Goal: Task Accomplishment & Management: Manage account settings

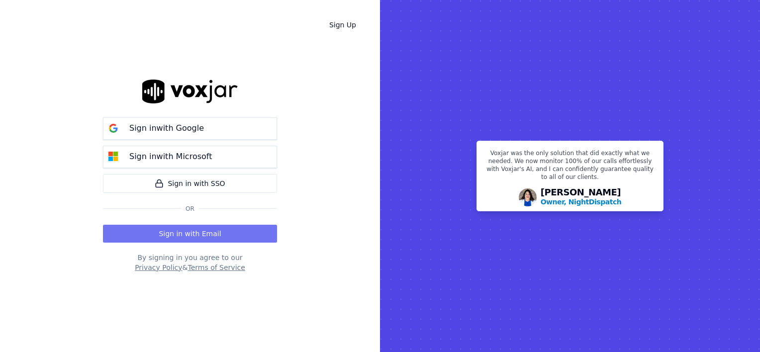
click at [206, 234] on button "Sign in with Email" at bounding box center [190, 234] width 174 height 18
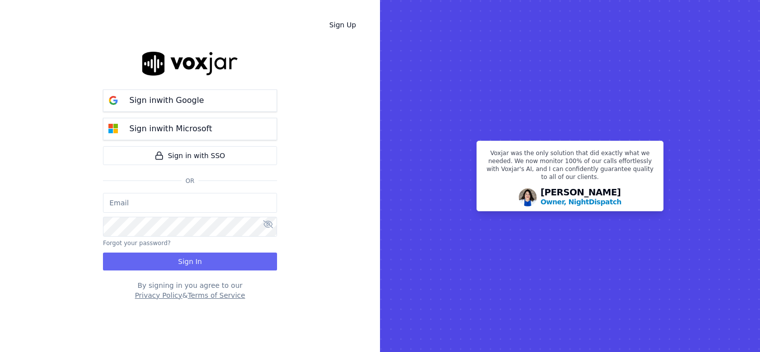
type input "wendy@deadringers.co"
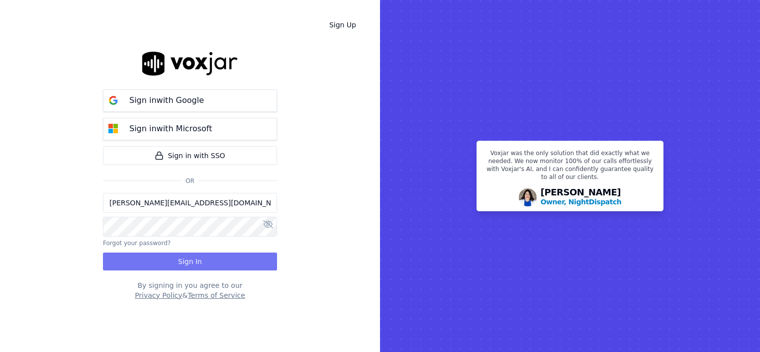
click at [202, 263] on button "Sign In" at bounding box center [190, 262] width 174 height 18
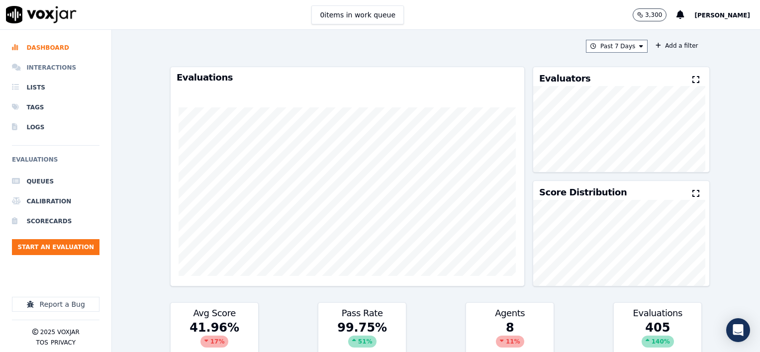
click at [46, 70] on li "Interactions" at bounding box center [56, 68] width 88 height 20
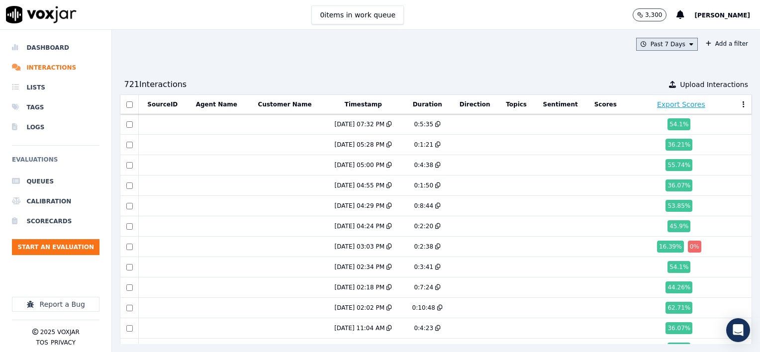
click at [689, 45] on icon at bounding box center [691, 44] width 4 height 6
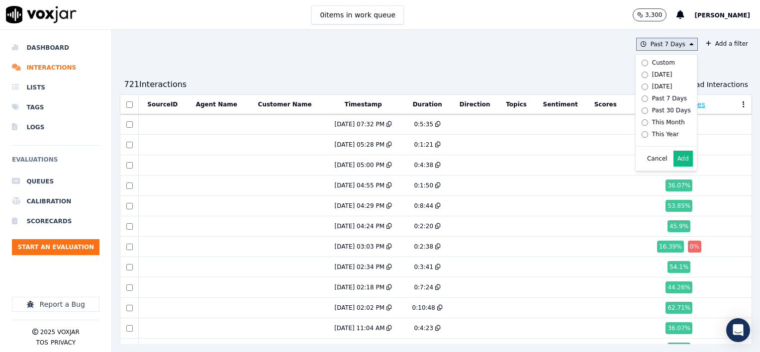
click at [689, 43] on icon at bounding box center [691, 44] width 4 height 6
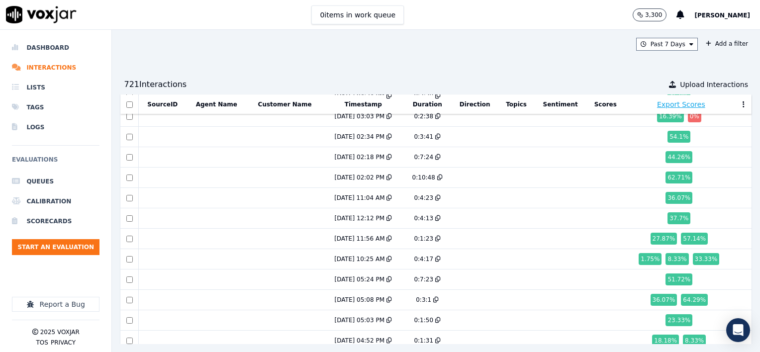
scroll to position [131, 0]
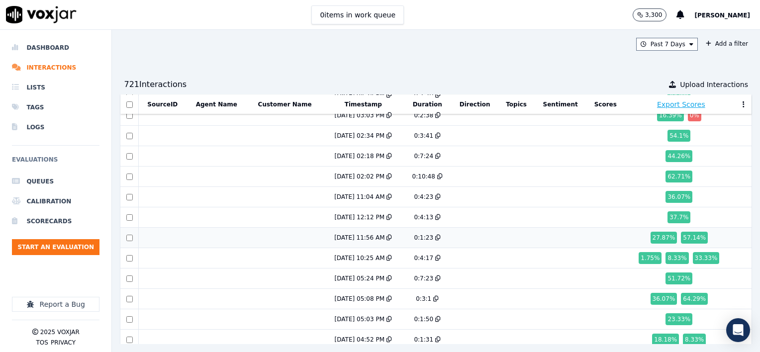
click at [156, 236] on td at bounding box center [162, 238] width 47 height 20
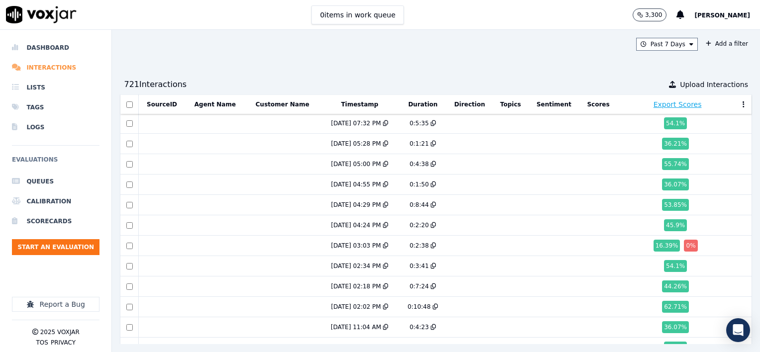
scroll to position [0, 0]
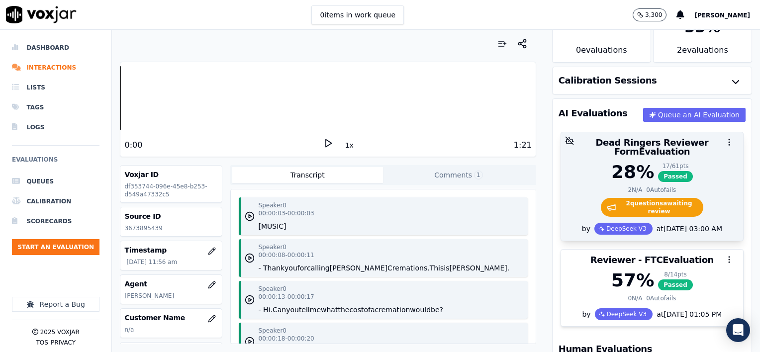
scroll to position [26, 0]
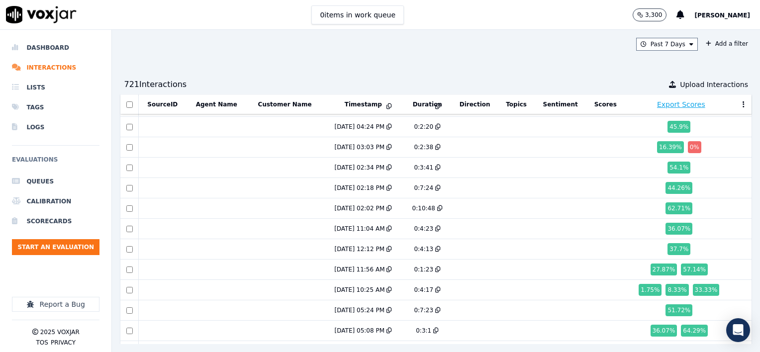
scroll to position [149, 0]
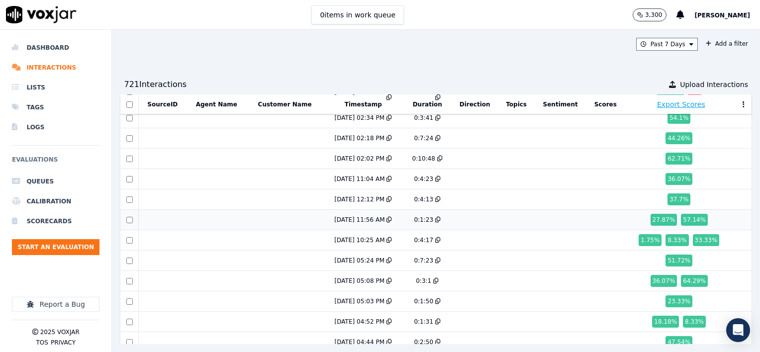
click at [161, 221] on td at bounding box center [162, 220] width 47 height 20
click at [161, 237] on td at bounding box center [162, 240] width 47 height 20
click at [159, 279] on td at bounding box center [162, 281] width 47 height 20
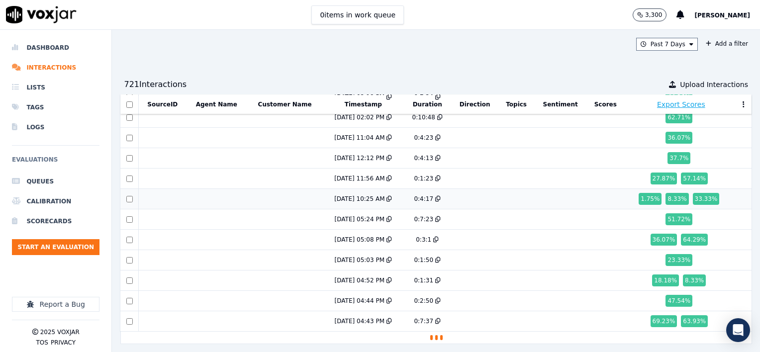
scroll to position [210, 0]
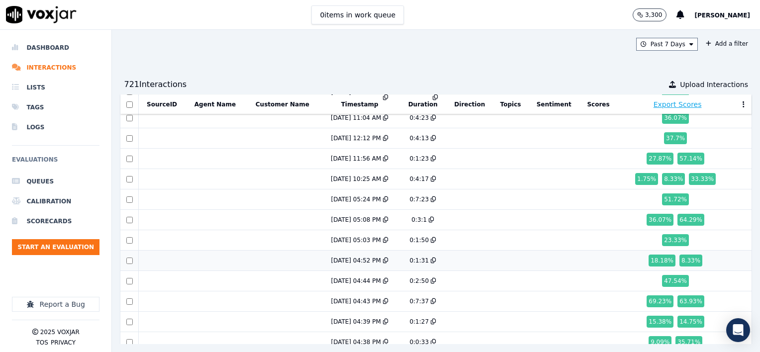
click at [165, 259] on td at bounding box center [161, 261] width 47 height 20
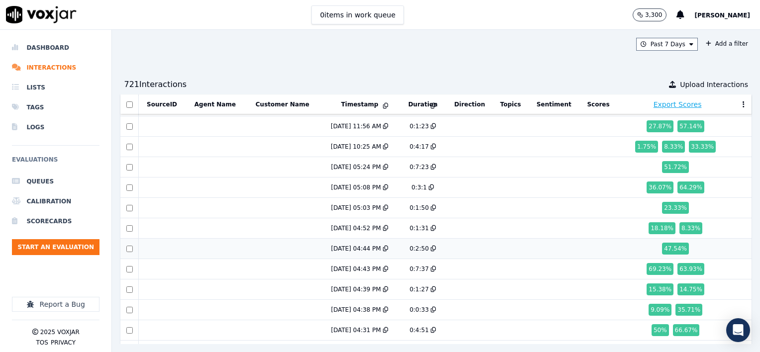
scroll to position [260, 0]
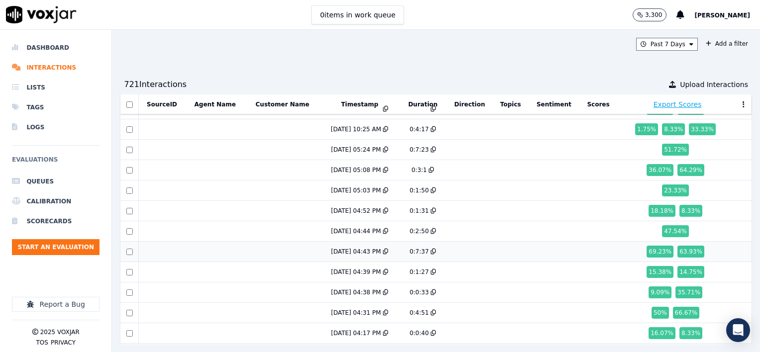
click at [174, 249] on td at bounding box center [161, 252] width 47 height 20
click at [163, 269] on td at bounding box center [161, 272] width 47 height 20
click at [168, 292] on td at bounding box center [161, 293] width 47 height 20
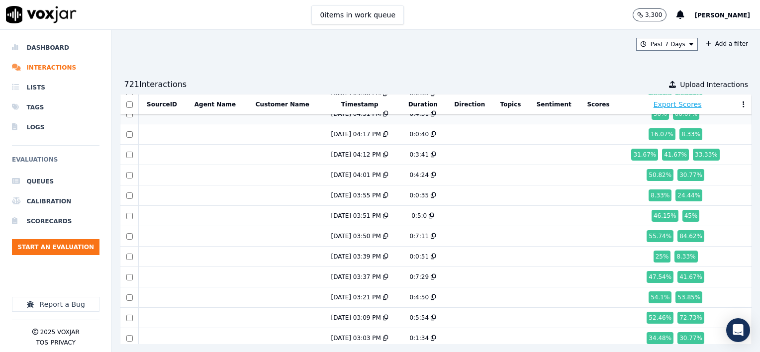
scroll to position [409, 0]
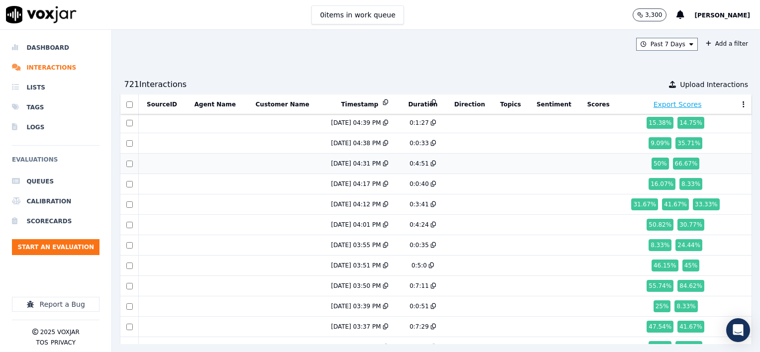
click at [165, 163] on td at bounding box center [161, 164] width 47 height 20
click at [175, 179] on td at bounding box center [161, 184] width 47 height 20
click at [153, 202] on td at bounding box center [161, 204] width 47 height 20
click at [165, 221] on td at bounding box center [161, 225] width 47 height 20
click at [169, 241] on td at bounding box center [161, 245] width 47 height 20
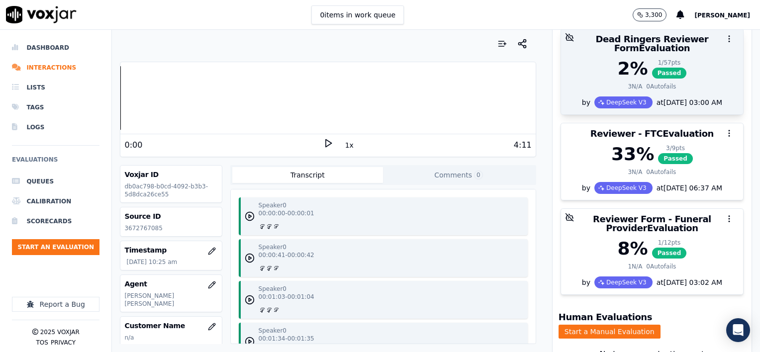
scroll to position [99, 0]
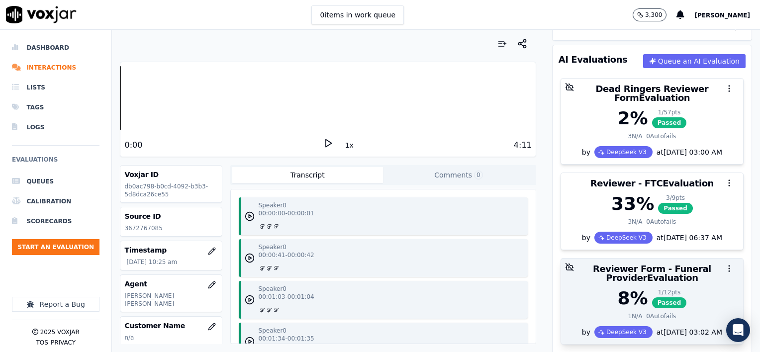
click at [688, 288] on div "8 % 1 / 12 pts Passed" at bounding box center [652, 298] width 170 height 20
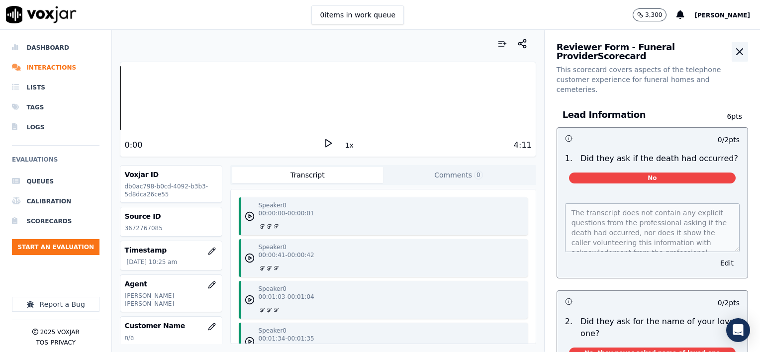
click at [734, 57] on icon "button" at bounding box center [740, 52] width 12 height 12
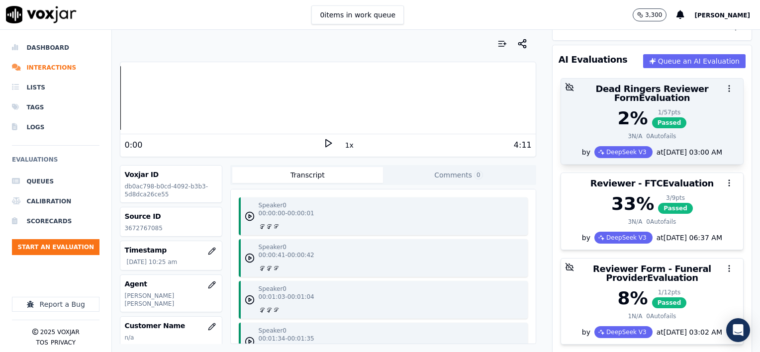
click at [697, 114] on div "2 % 1 / 57 pts Passed" at bounding box center [652, 118] width 170 height 20
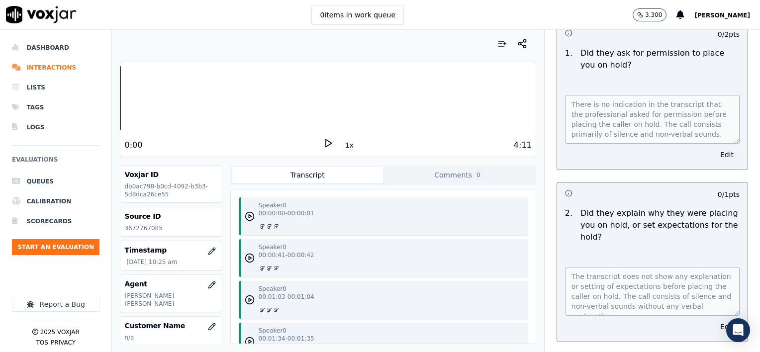
scroll to position [0, 0]
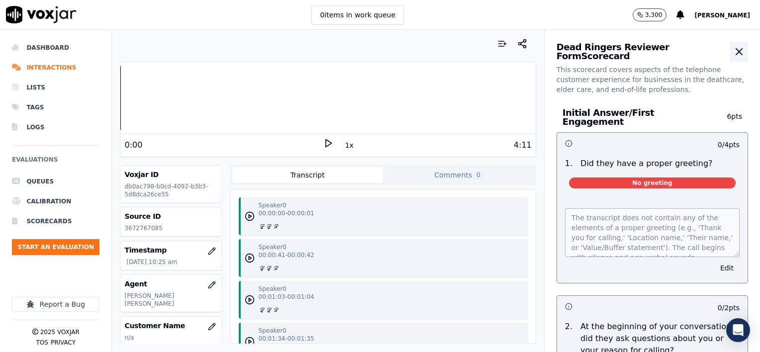
click at [733, 49] on icon "button" at bounding box center [739, 52] width 12 height 12
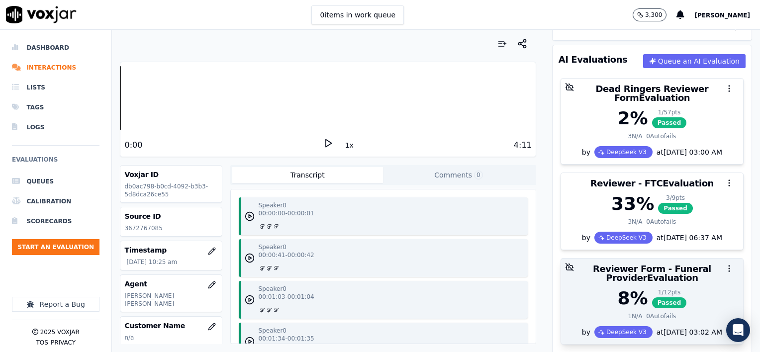
click at [679, 288] on div "8 % 1 / 12 pts Passed" at bounding box center [652, 298] width 170 height 20
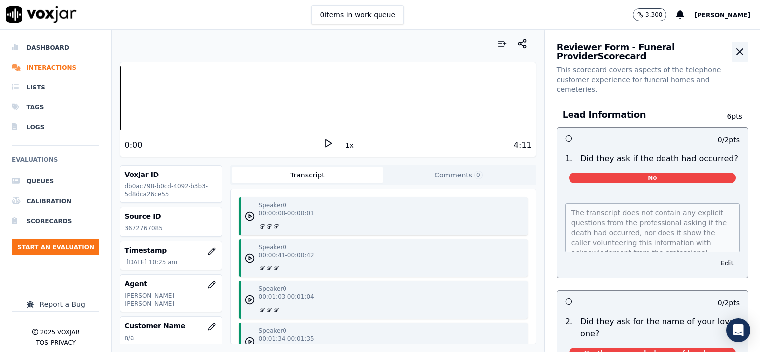
click at [734, 52] on icon "button" at bounding box center [740, 52] width 12 height 12
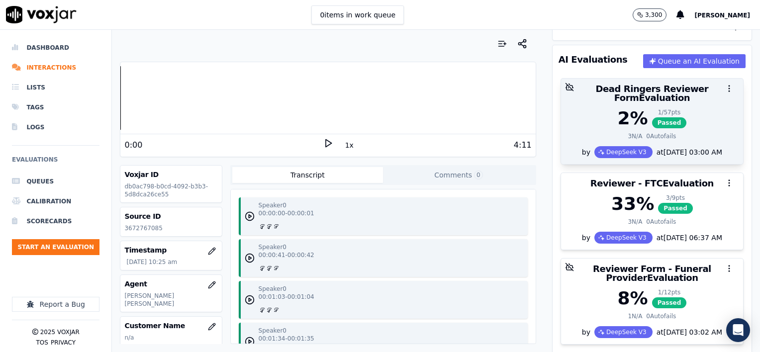
click at [691, 108] on div "2 % 1 / 57 pts Passed" at bounding box center [652, 118] width 170 height 20
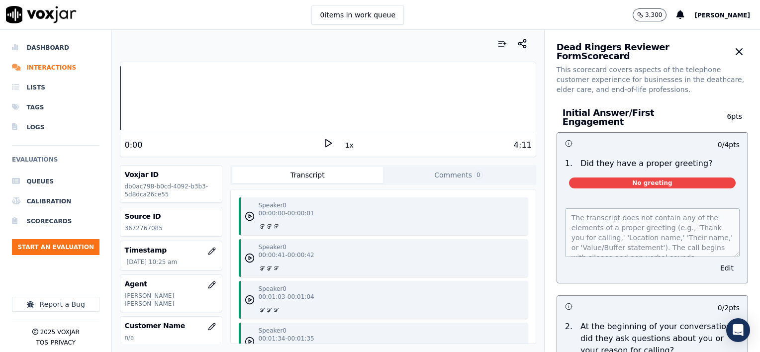
click at [323, 144] on icon at bounding box center [328, 143] width 10 height 10
click at [179, 99] on div at bounding box center [327, 98] width 415 height 64
click at [714, 265] on button "Edit" at bounding box center [726, 268] width 25 height 14
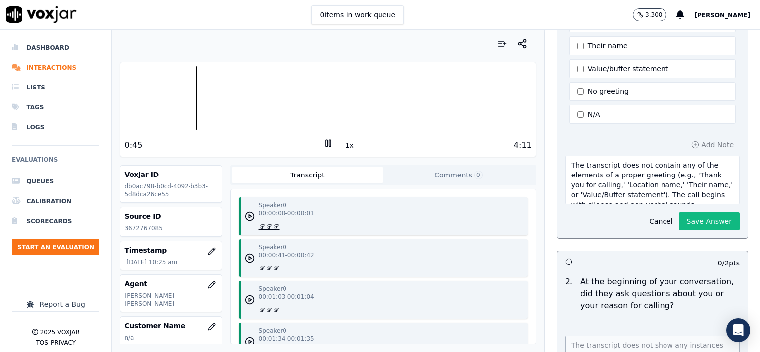
scroll to position [199, 0]
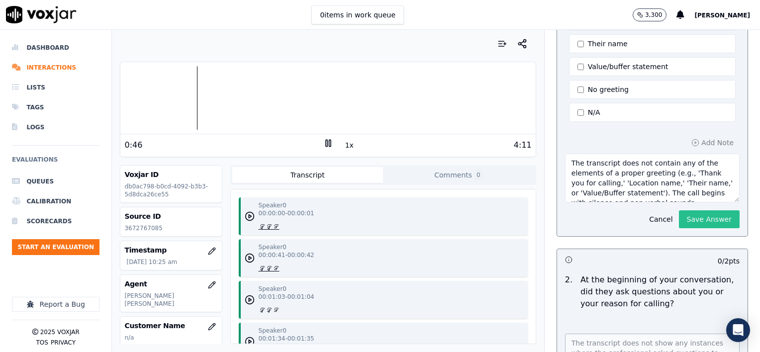
click at [690, 214] on button "Save Answer" at bounding box center [709, 219] width 61 height 18
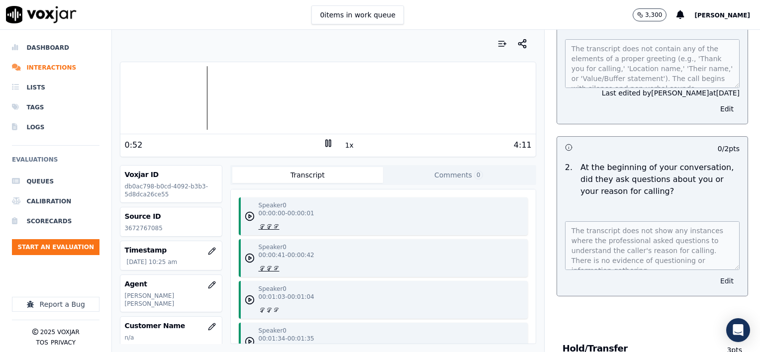
click at [714, 275] on button "Edit" at bounding box center [726, 281] width 25 height 14
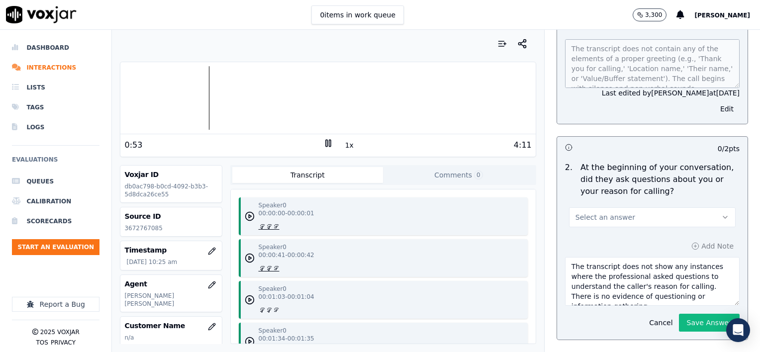
click at [652, 212] on button "Select an answer" at bounding box center [652, 217] width 167 height 20
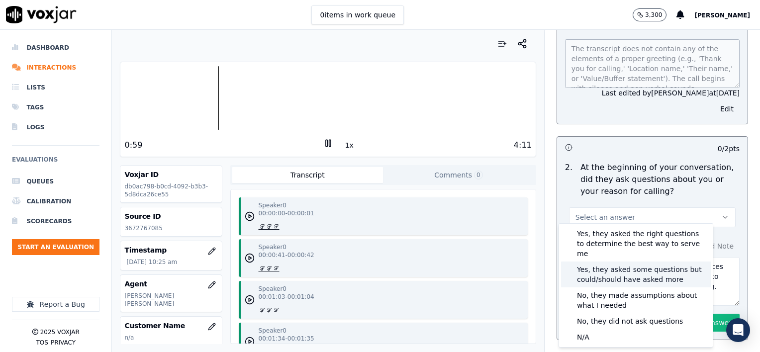
click at [640, 266] on div "Yes, they asked some questions but could/should have asked more" at bounding box center [636, 275] width 150 height 26
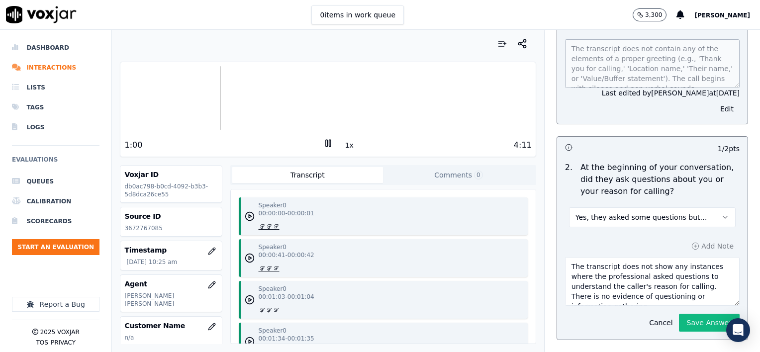
scroll to position [10, 0]
click at [691, 317] on button "Save Answer" at bounding box center [709, 323] width 61 height 18
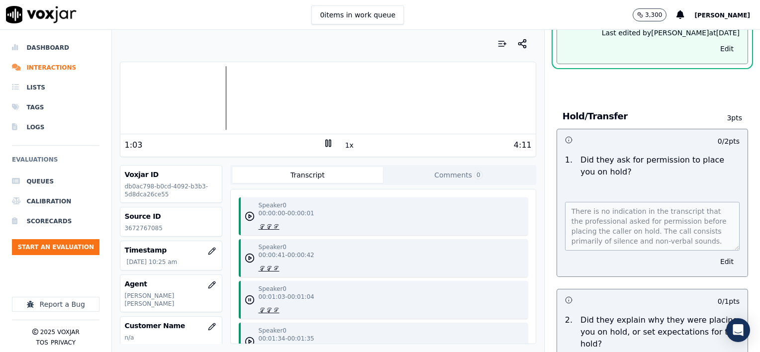
scroll to position [547, 0]
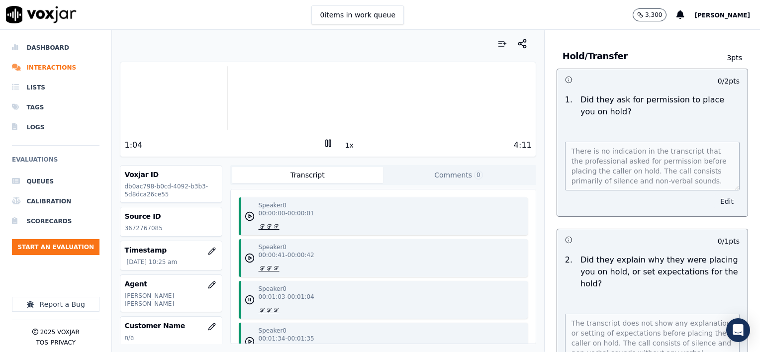
click at [714, 194] on button "Edit" at bounding box center [726, 201] width 25 height 14
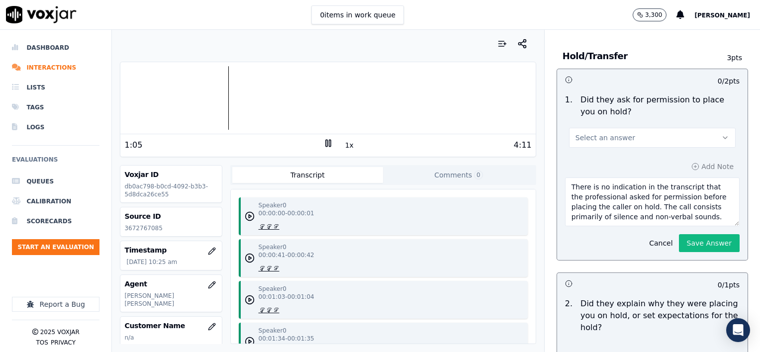
click at [627, 136] on button "Select an answer" at bounding box center [652, 138] width 167 height 20
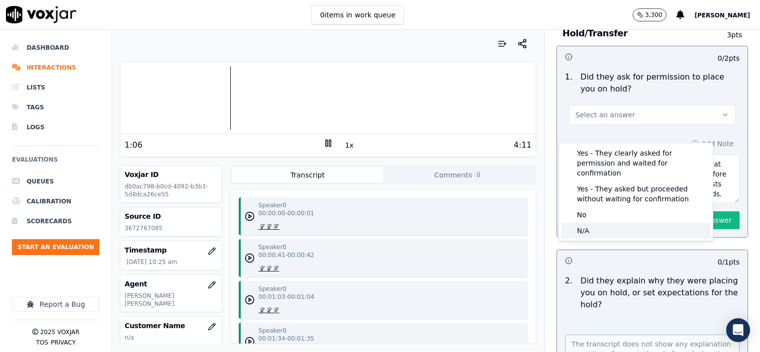
scroll to position [524, 0]
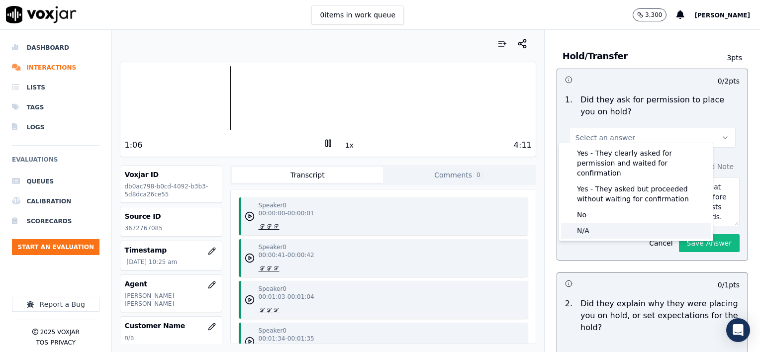
click at [615, 223] on div "N/A" at bounding box center [636, 231] width 150 height 16
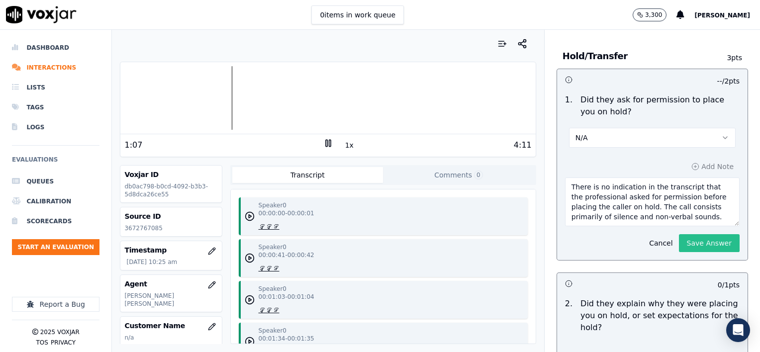
click at [680, 237] on button "Save Answer" at bounding box center [709, 243] width 61 height 18
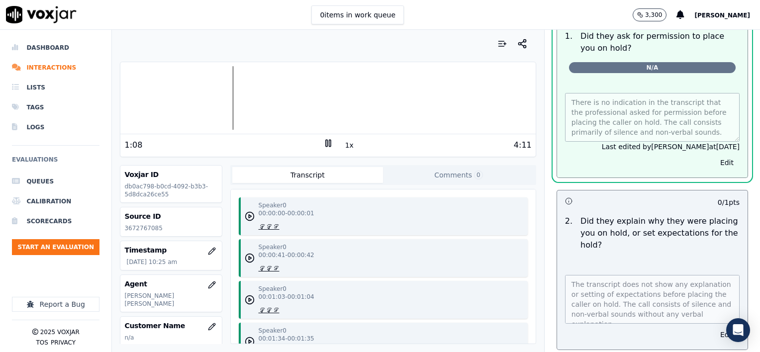
scroll to position [675, 0]
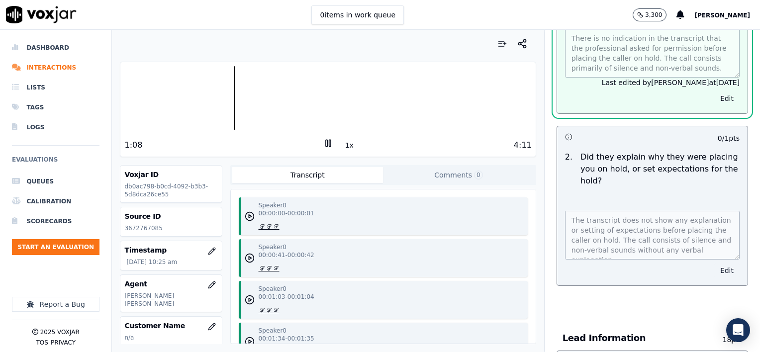
click at [714, 264] on button "Edit" at bounding box center [726, 271] width 25 height 14
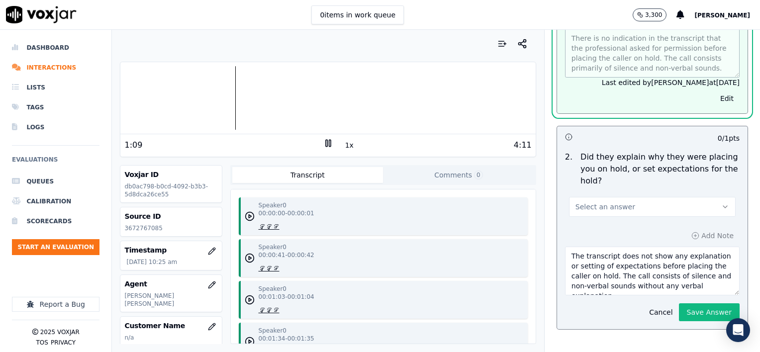
click at [628, 203] on button "Select an answer" at bounding box center [652, 207] width 167 height 20
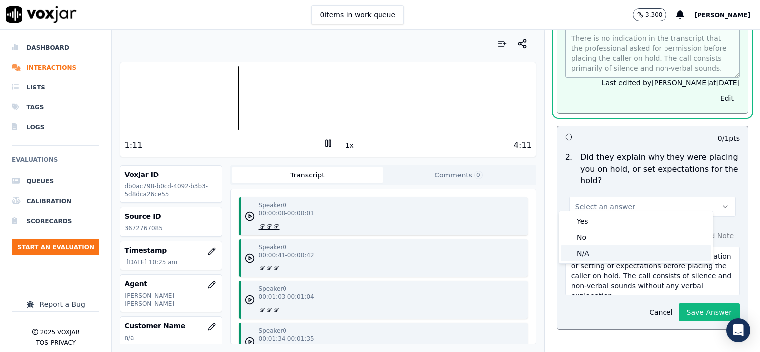
click at [614, 255] on div "N/A" at bounding box center [636, 253] width 150 height 16
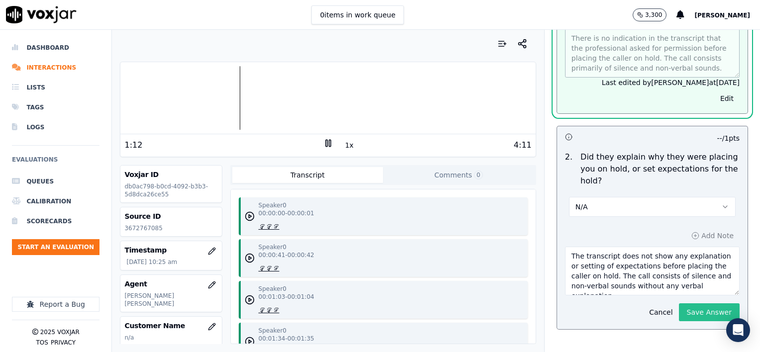
click at [688, 303] on button "Save Answer" at bounding box center [709, 312] width 61 height 18
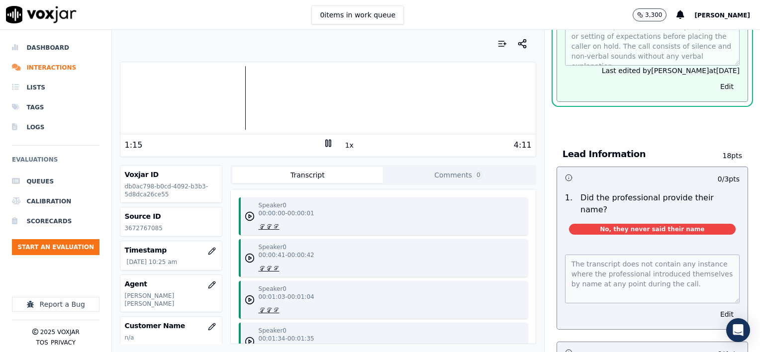
scroll to position [901, 0]
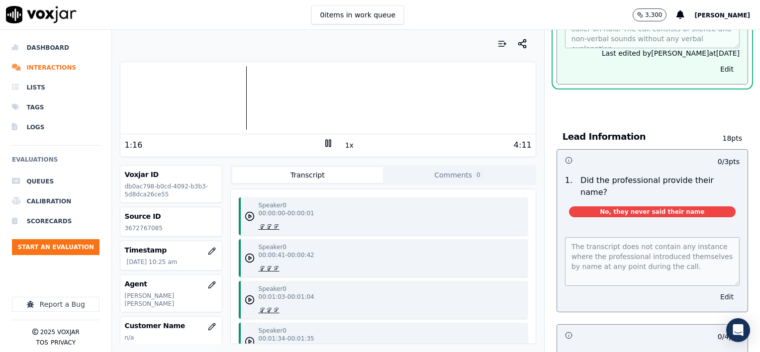
click at [714, 290] on button "Edit" at bounding box center [726, 297] width 25 height 14
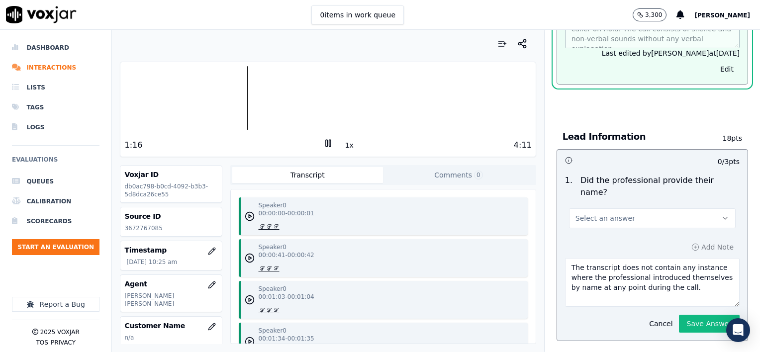
click at [625, 208] on button "Select an answer" at bounding box center [652, 218] width 167 height 20
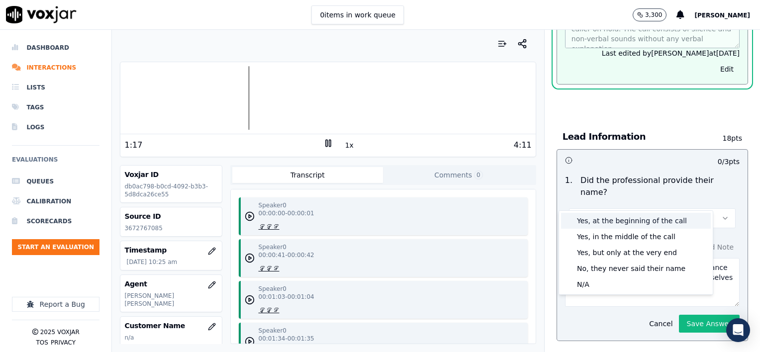
scroll to position [878, 0]
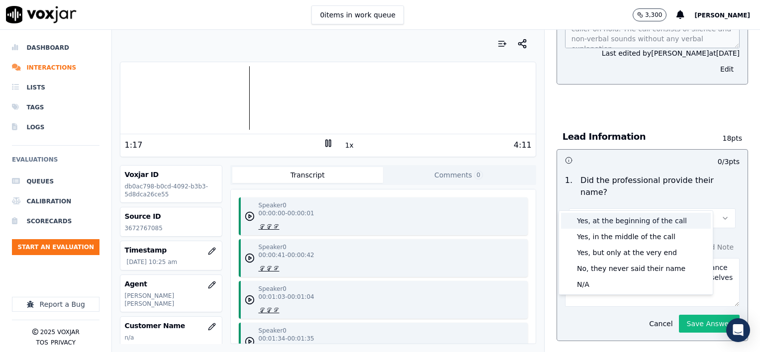
click at [607, 219] on div "Yes, at the beginning of the call" at bounding box center [636, 221] width 150 height 16
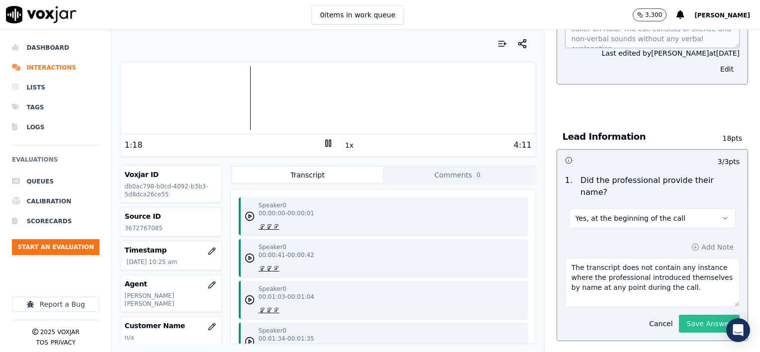
click at [690, 315] on button "Save Answer" at bounding box center [709, 324] width 61 height 18
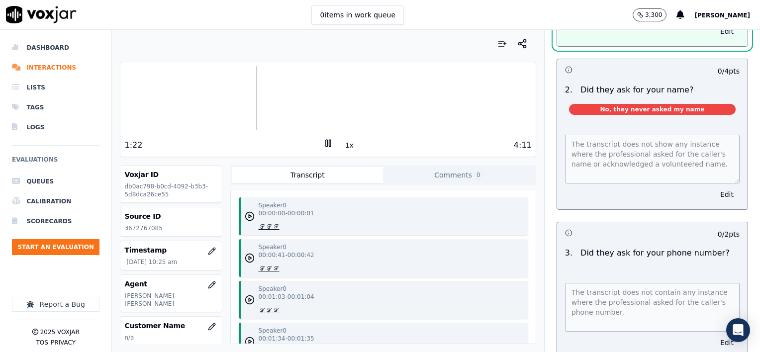
scroll to position [1227, 0]
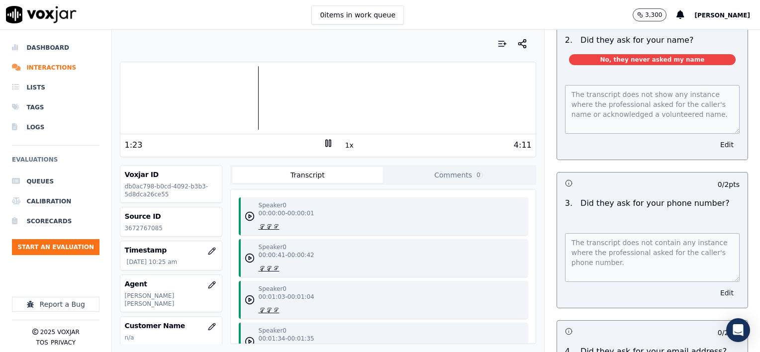
click at [714, 286] on button "Edit" at bounding box center [726, 293] width 25 height 14
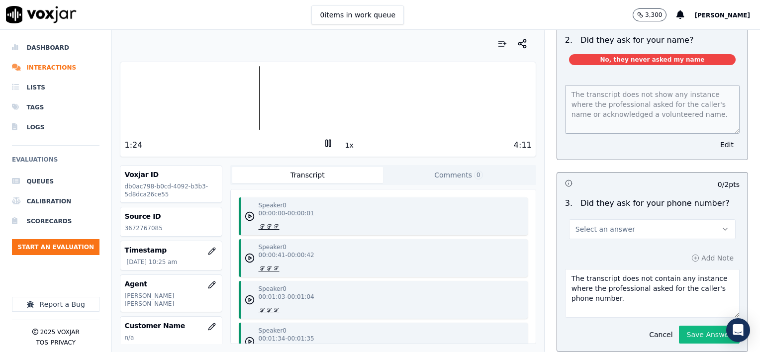
click at [643, 219] on button "Select an answer" at bounding box center [652, 229] width 167 height 20
click at [623, 243] on div "No" at bounding box center [636, 246] width 150 height 16
click at [690, 326] on button "Save Answer" at bounding box center [709, 335] width 61 height 18
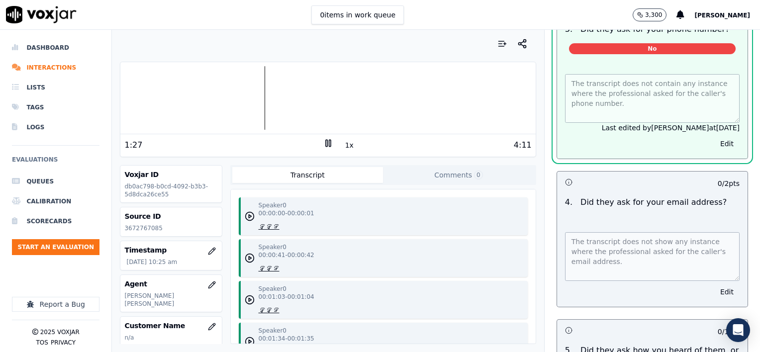
scroll to position [1403, 0]
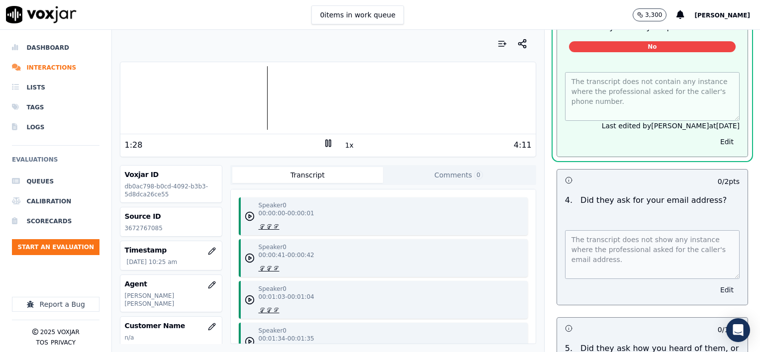
click at [714, 283] on button "Edit" at bounding box center [726, 290] width 25 height 14
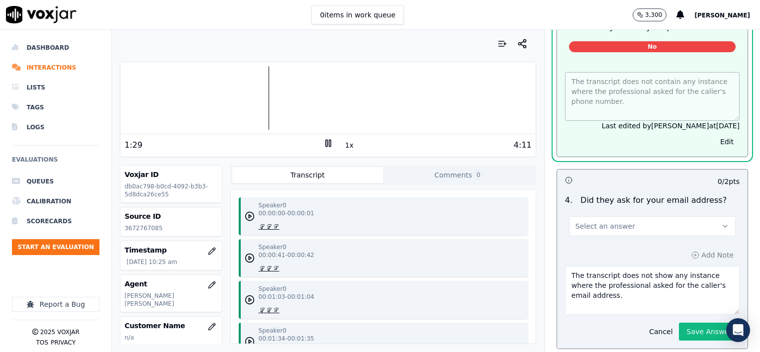
click at [659, 216] on button "Select an answer" at bounding box center [652, 226] width 167 height 20
click at [644, 241] on div "No" at bounding box center [636, 242] width 150 height 16
click at [694, 323] on button "Save Answer" at bounding box center [709, 332] width 61 height 18
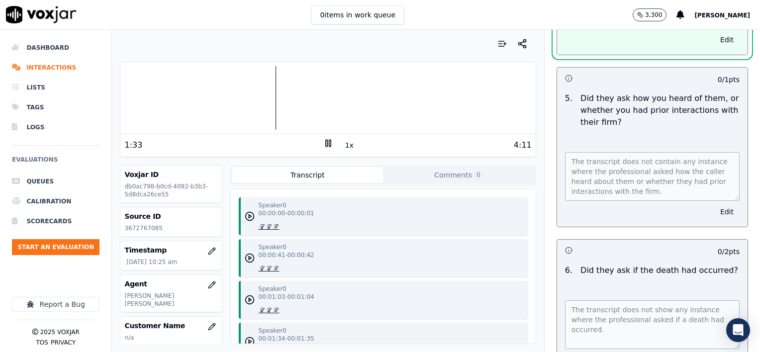
scroll to position [1679, 0]
click at [714, 204] on button "Edit" at bounding box center [726, 211] width 25 height 14
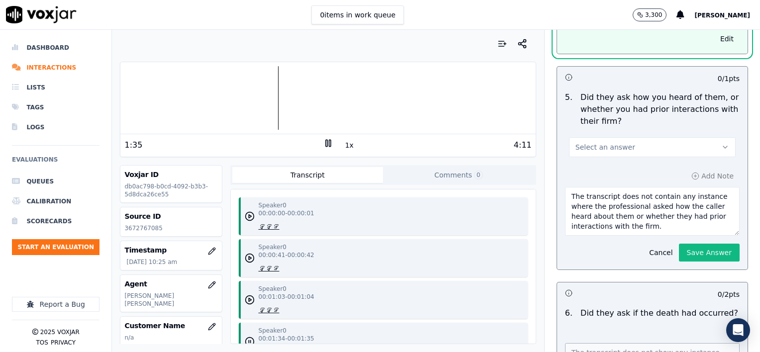
click at [631, 137] on button "Select an answer" at bounding box center [652, 147] width 167 height 20
click at [609, 165] on div "No" at bounding box center [636, 163] width 150 height 16
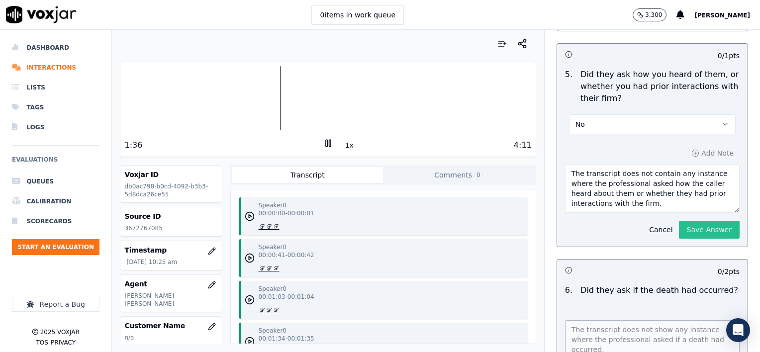
scroll to position [1656, 0]
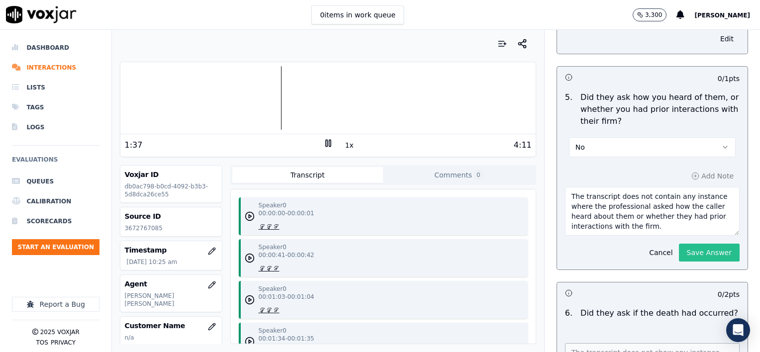
click at [690, 244] on button "Save Answer" at bounding box center [709, 253] width 61 height 18
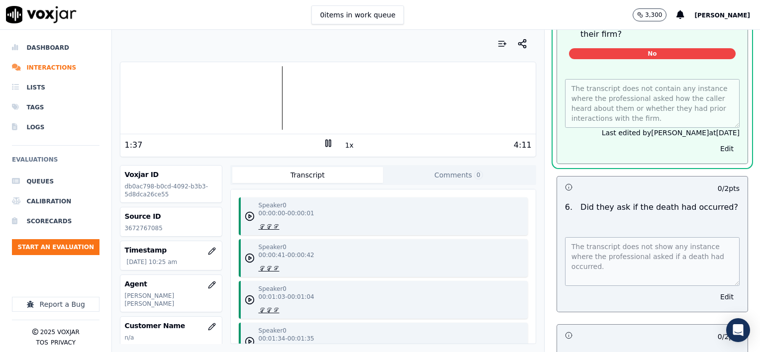
scroll to position [1828, 0]
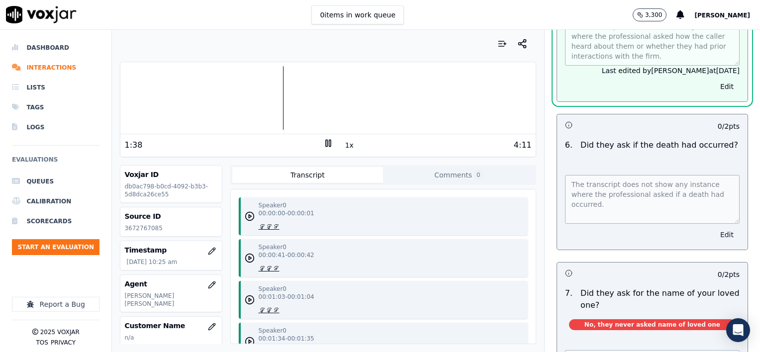
click at [714, 228] on button "Edit" at bounding box center [726, 235] width 25 height 14
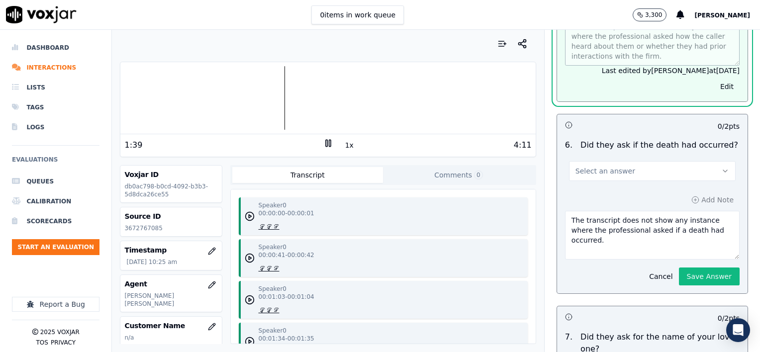
click at [646, 161] on button "Select an answer" at bounding box center [652, 171] width 167 height 20
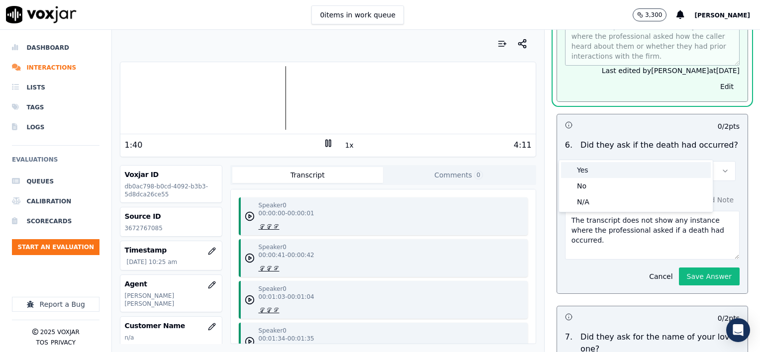
click at [623, 170] on div "Yes" at bounding box center [636, 170] width 150 height 16
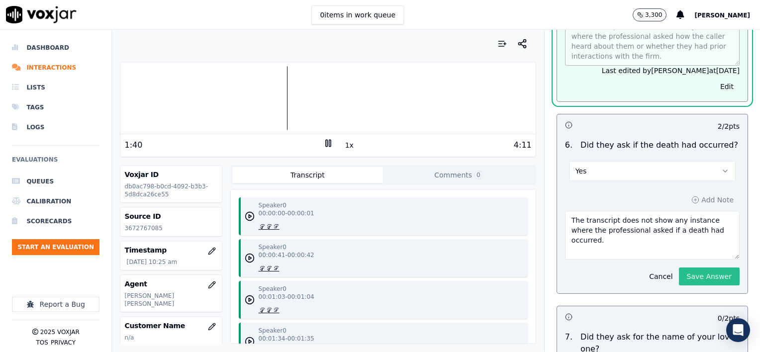
click at [697, 268] on button "Save Answer" at bounding box center [709, 277] width 61 height 18
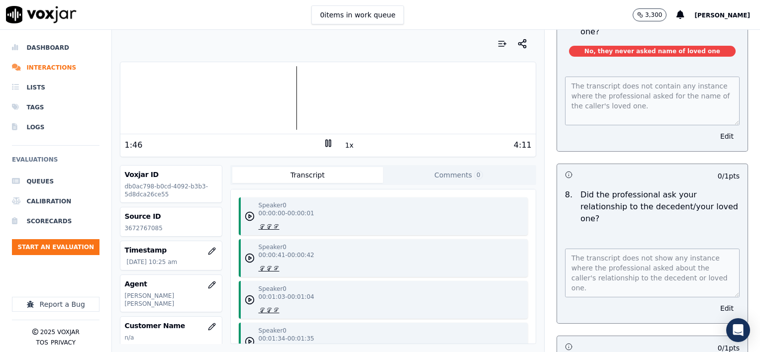
scroll to position [2081, 0]
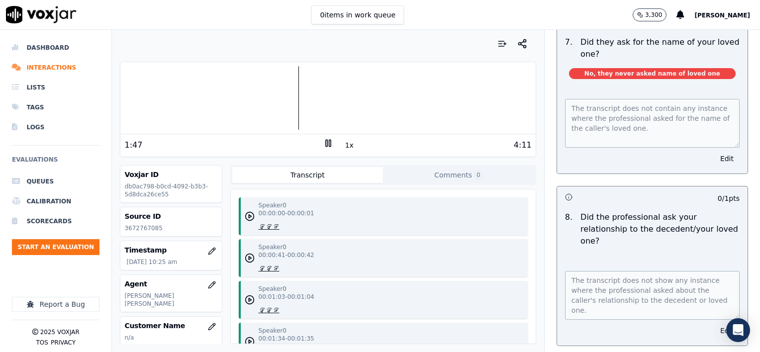
click at [714, 324] on button "Edit" at bounding box center [726, 331] width 25 height 14
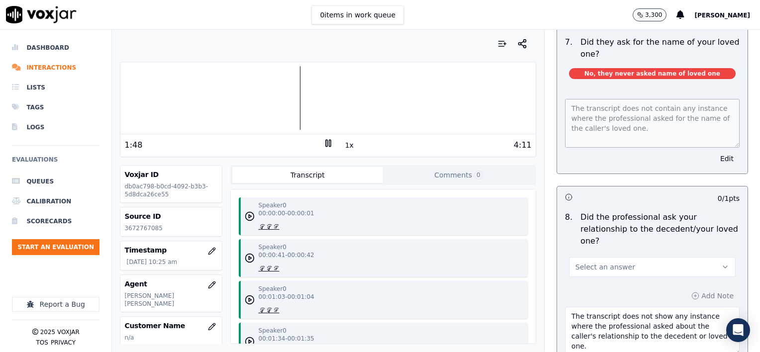
click at [696, 257] on button "Select an answer" at bounding box center [652, 267] width 167 height 20
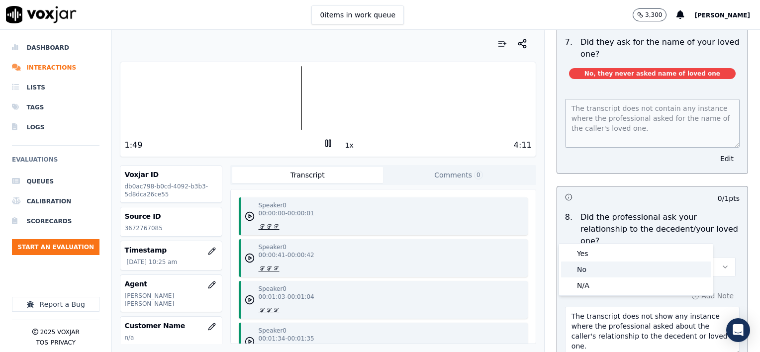
click at [614, 265] on div "No" at bounding box center [636, 270] width 150 height 16
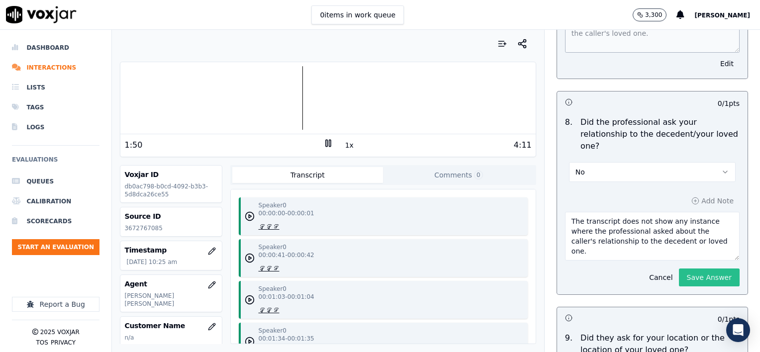
scroll to position [2181, 0]
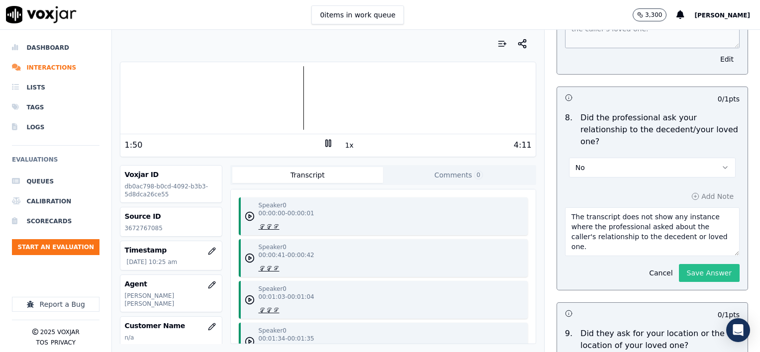
click at [679, 264] on button "Save Answer" at bounding box center [709, 273] width 61 height 18
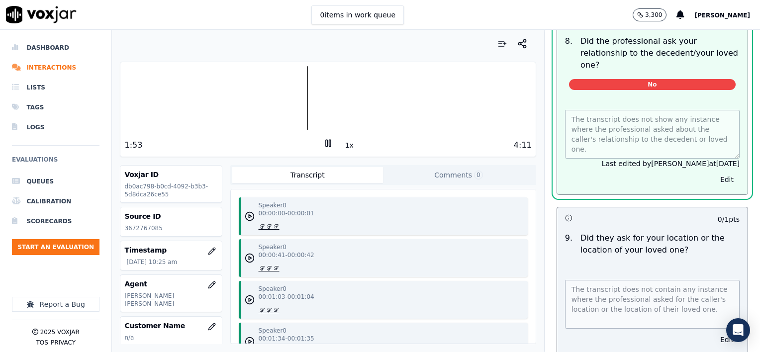
scroll to position [2380, 0]
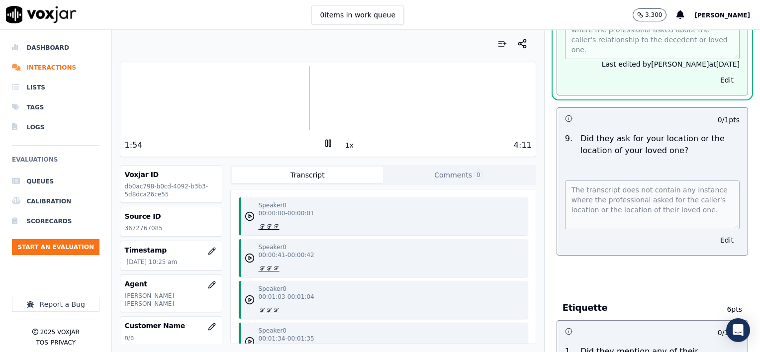
click at [714, 233] on button "Edit" at bounding box center [726, 240] width 25 height 14
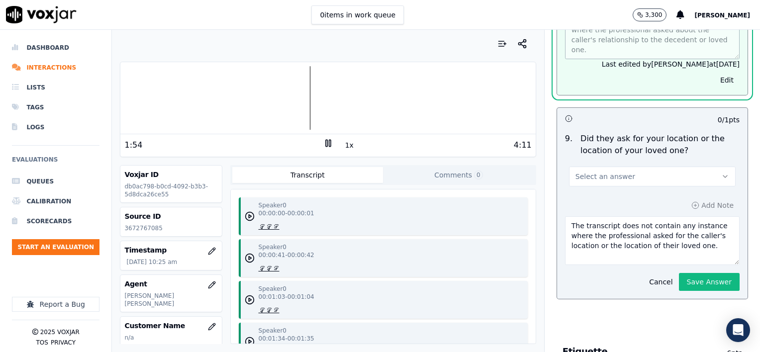
click at [655, 167] on button "Select an answer" at bounding box center [652, 177] width 167 height 20
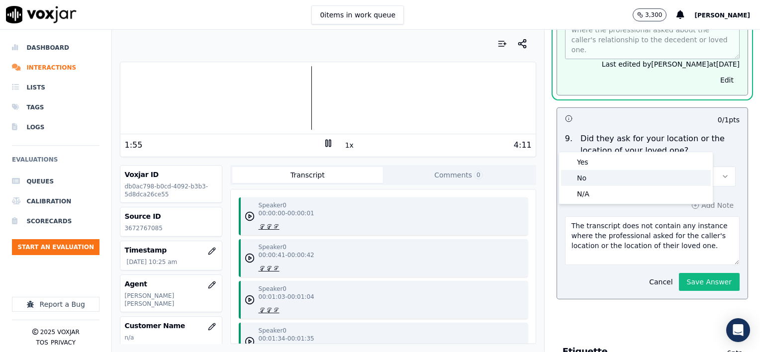
click at [623, 173] on div "No" at bounding box center [636, 178] width 150 height 16
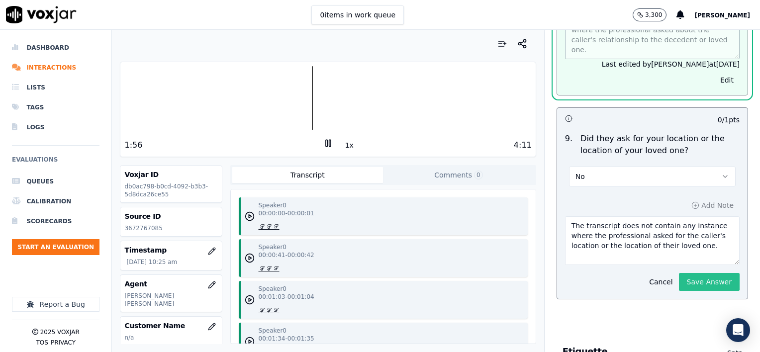
click at [695, 273] on button "Save Answer" at bounding box center [709, 282] width 61 height 18
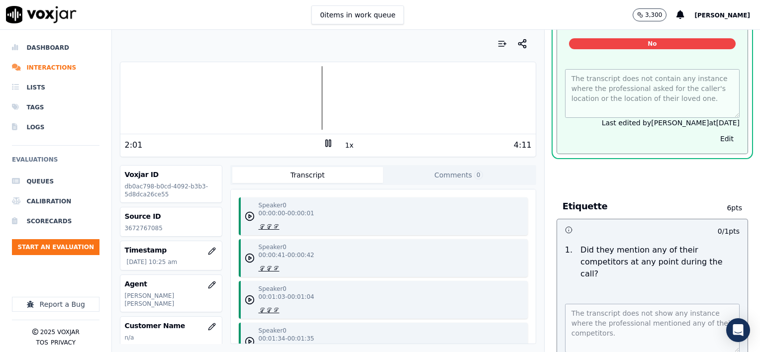
scroll to position [2483, 0]
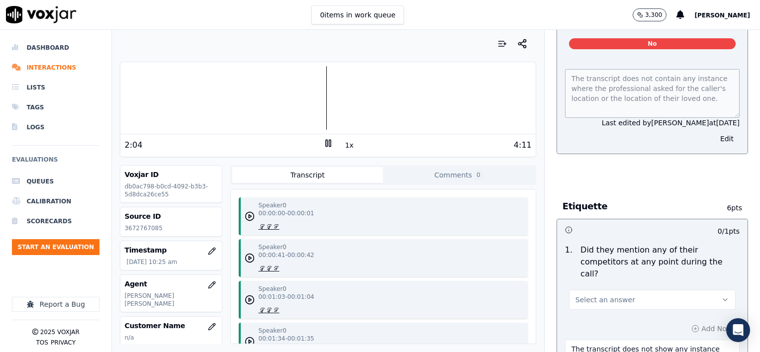
click at [615, 295] on span "Select an answer" at bounding box center [606, 300] width 60 height 10
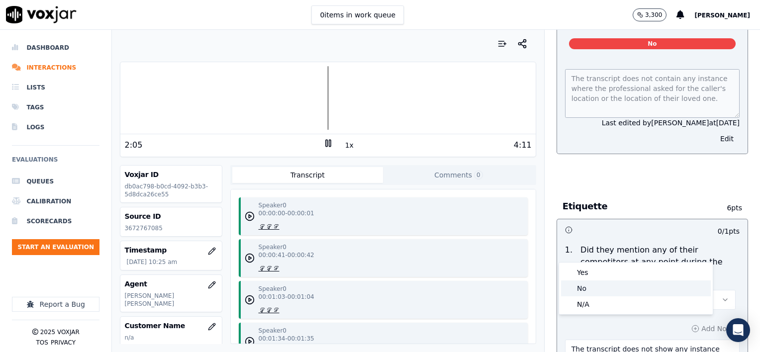
click at [597, 287] on div "No" at bounding box center [636, 289] width 150 height 16
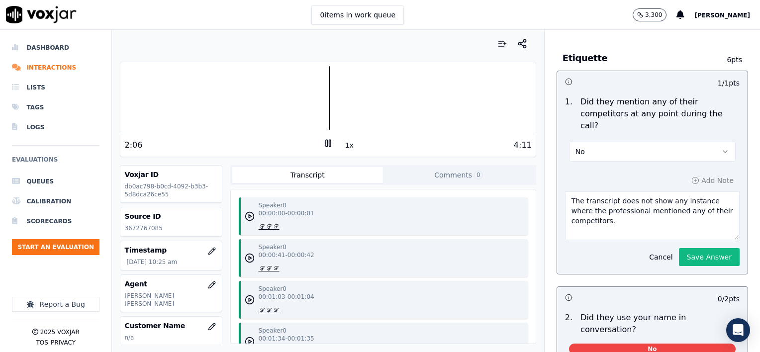
scroll to position [2632, 0]
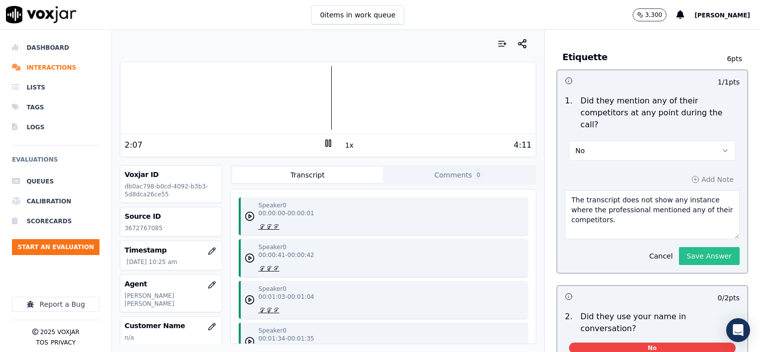
click at [697, 247] on button "Save Answer" at bounding box center [709, 256] width 61 height 18
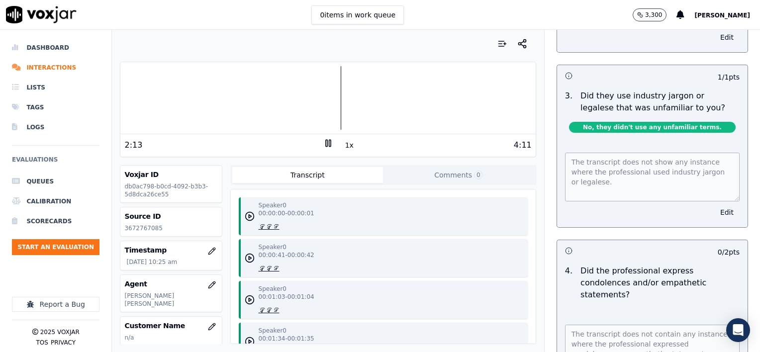
scroll to position [3009, 0]
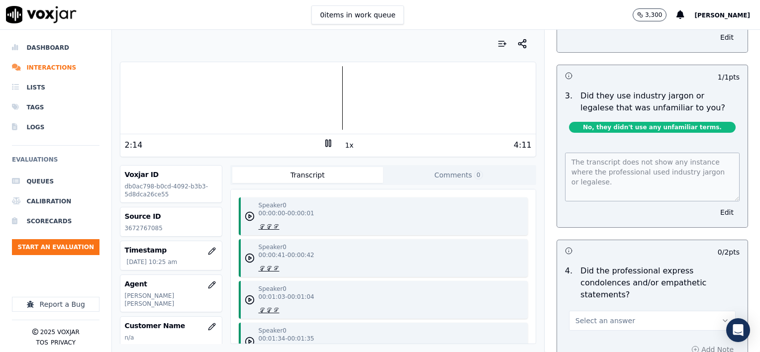
click at [665, 311] on button "Select an answer" at bounding box center [652, 321] width 167 height 20
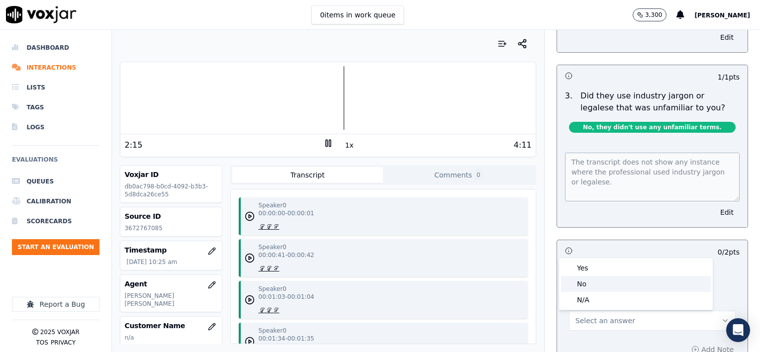
click at [637, 284] on div "No" at bounding box center [636, 284] width 150 height 16
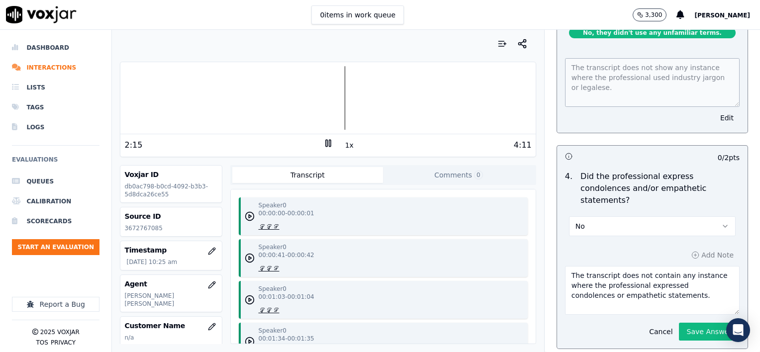
scroll to position [3109, 0]
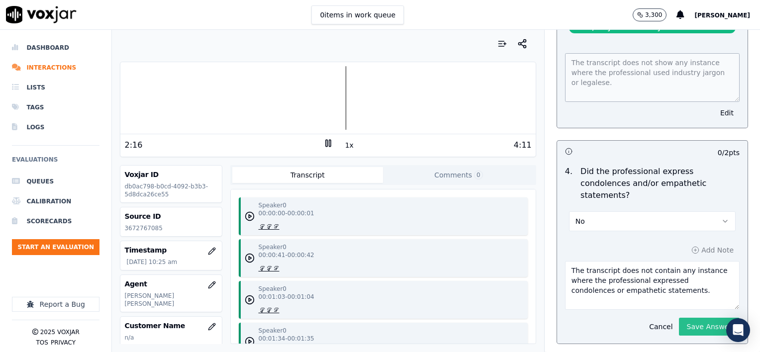
click at [692, 318] on button "Save Answer" at bounding box center [709, 327] width 61 height 18
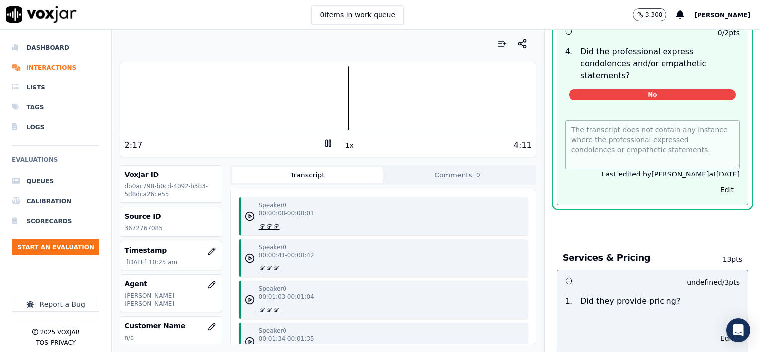
scroll to position [3308, 0]
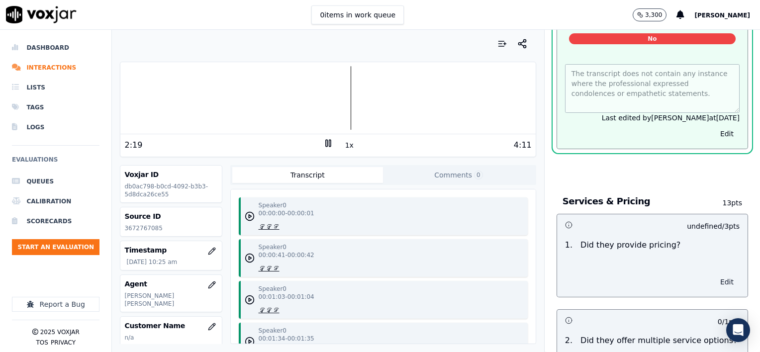
click at [714, 275] on button "Edit" at bounding box center [726, 282] width 25 height 14
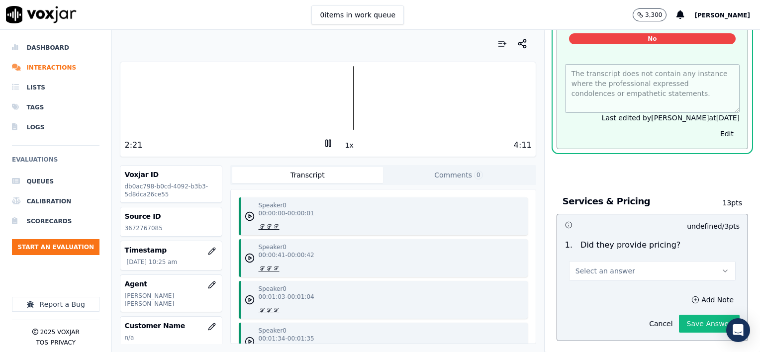
click at [721, 267] on icon "button" at bounding box center [725, 271] width 8 height 8
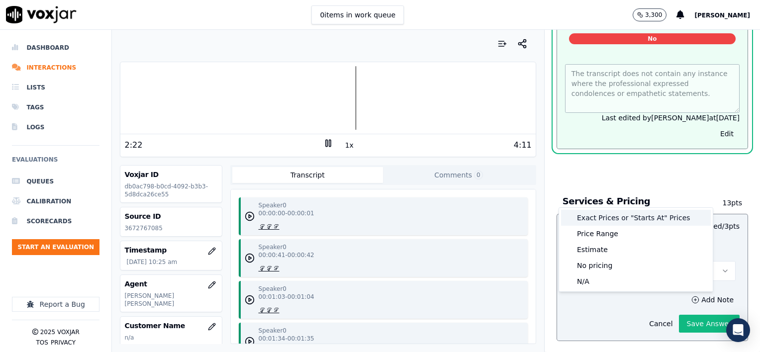
scroll to position [3285, 0]
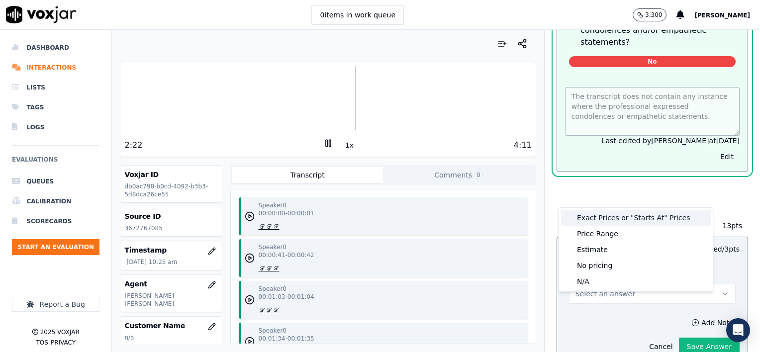
click at [656, 218] on div "Exact Prices or "Starts At" Prices" at bounding box center [636, 218] width 150 height 16
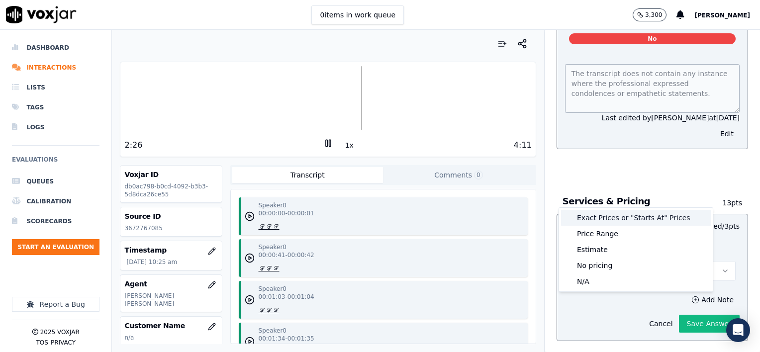
click at [660, 217] on div "Exact Prices or "Starts At" Prices" at bounding box center [636, 218] width 150 height 16
click at [687, 239] on div "1 . Did they provide pricing?" at bounding box center [652, 245] width 183 height 12
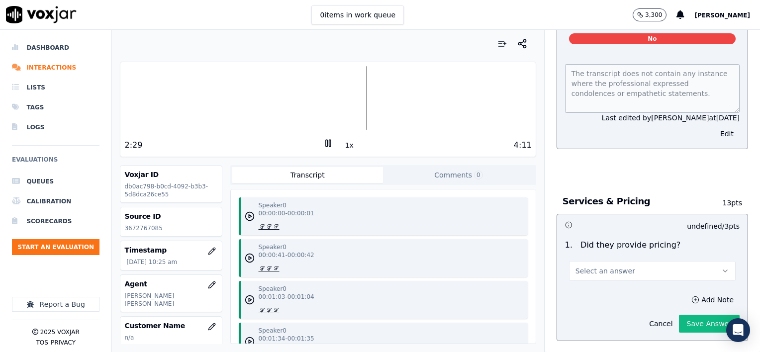
click at [619, 261] on button "Select an answer" at bounding box center [652, 271] width 167 height 20
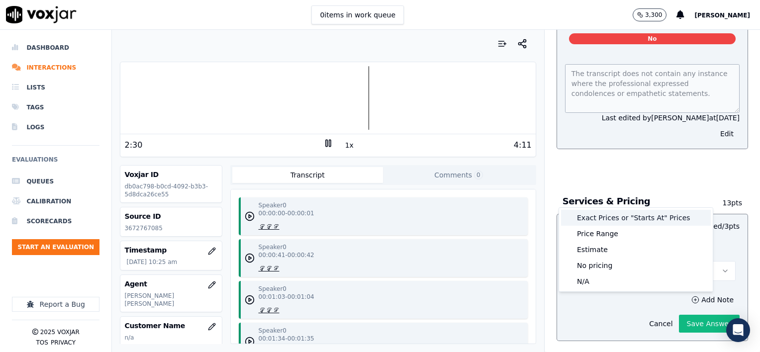
click at [611, 218] on div "Exact Prices or "Starts At" Prices" at bounding box center [636, 218] width 150 height 16
click at [715, 315] on button "Save Answer" at bounding box center [709, 324] width 61 height 18
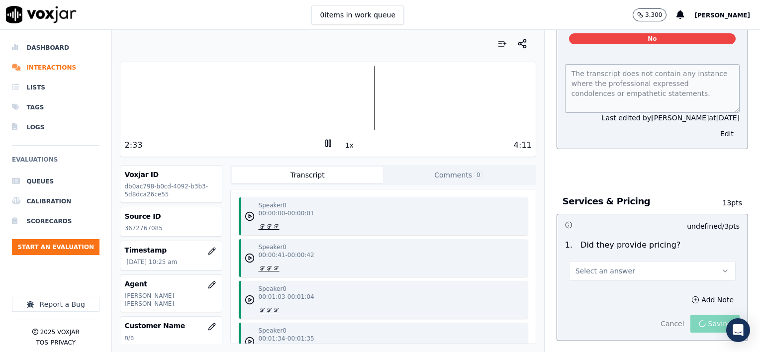
click at [327, 143] on icon at bounding box center [328, 143] width 10 height 10
click at [721, 285] on div "Add Note Cancel Saving" at bounding box center [652, 313] width 191 height 56
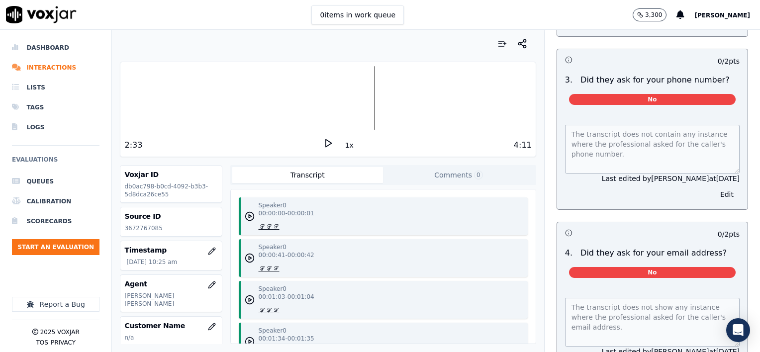
scroll to position [0, 0]
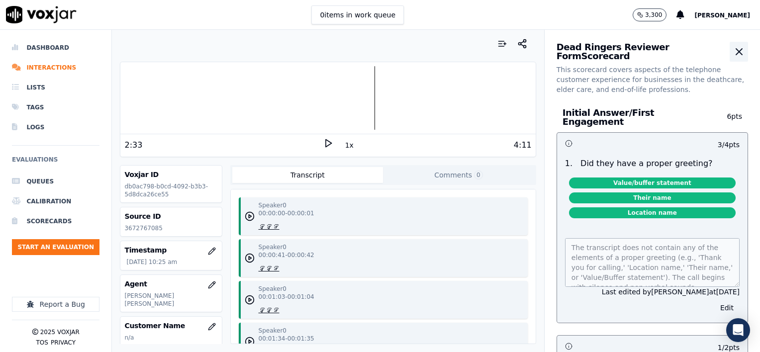
click at [736, 50] on icon "button" at bounding box center [739, 52] width 6 height 6
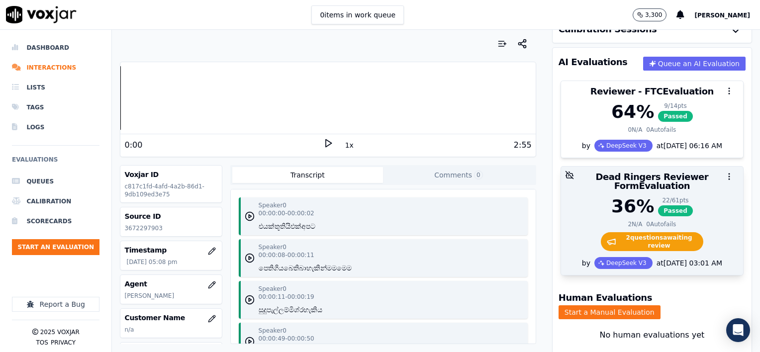
scroll to position [99, 0]
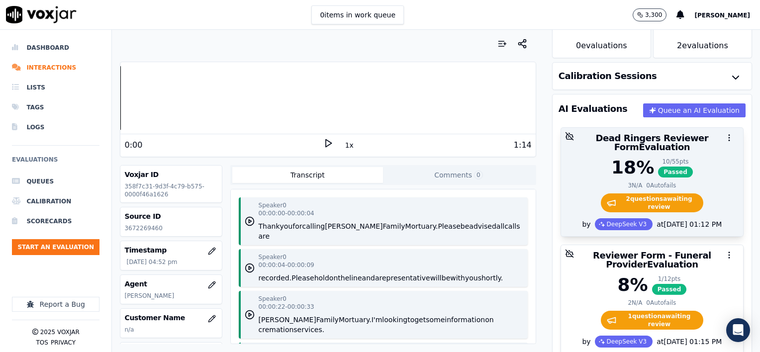
scroll to position [99, 0]
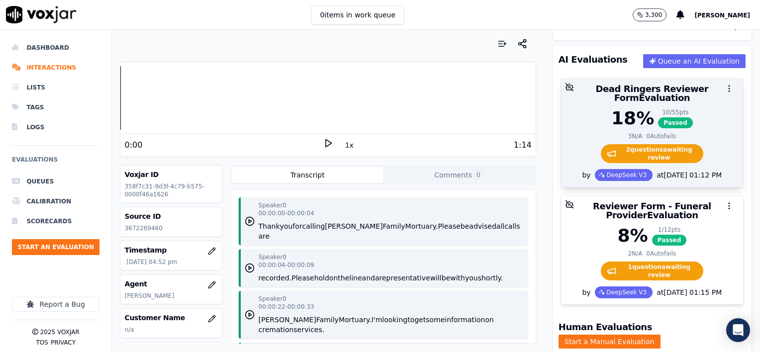
click at [678, 93] on div at bounding box center [652, 89] width 182 height 20
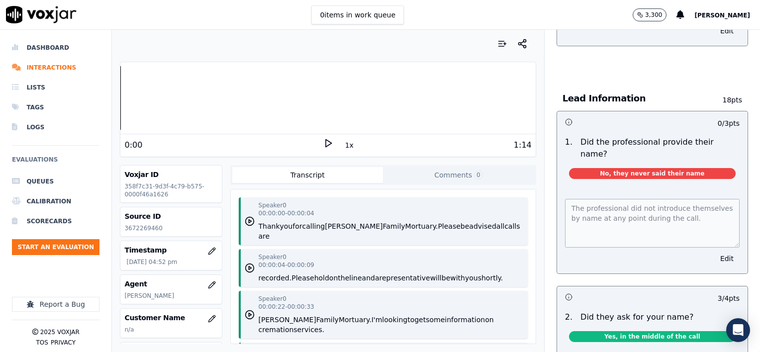
scroll to position [0, 0]
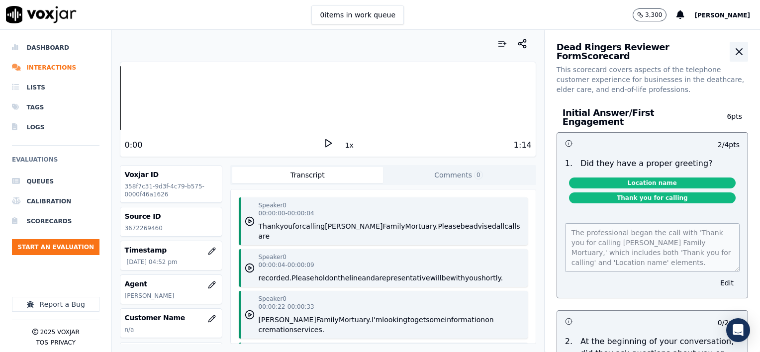
click at [733, 52] on icon "button" at bounding box center [739, 52] width 12 height 12
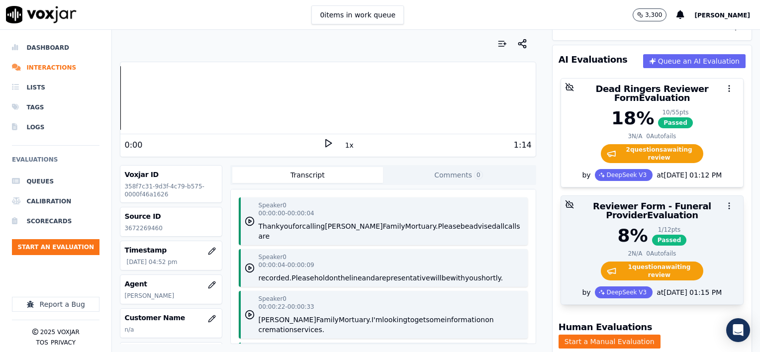
click at [725, 201] on icon "button" at bounding box center [729, 205] width 9 height 9
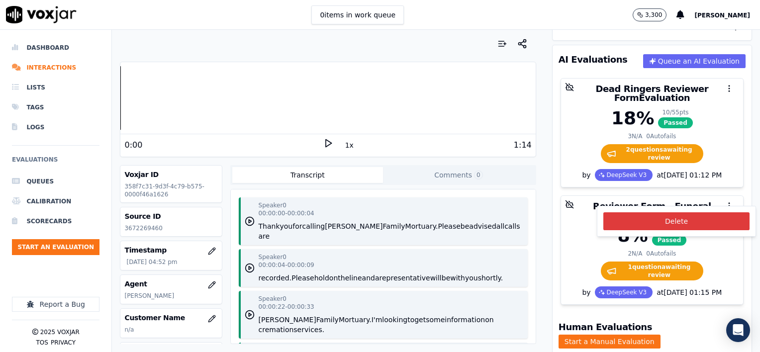
click at [671, 220] on button "Delete" at bounding box center [676, 221] width 146 height 18
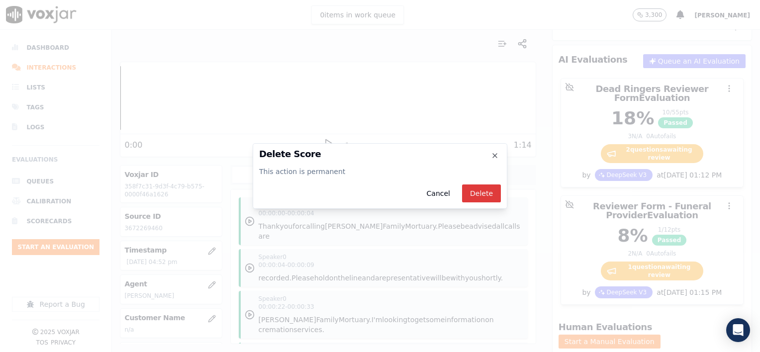
click at [480, 192] on button "Delete" at bounding box center [481, 194] width 39 height 18
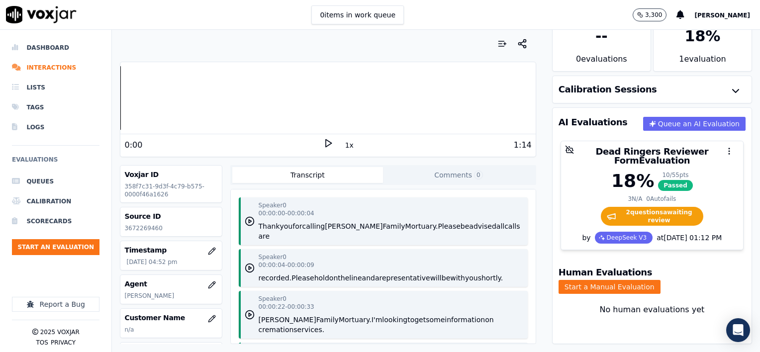
scroll to position [41, 0]
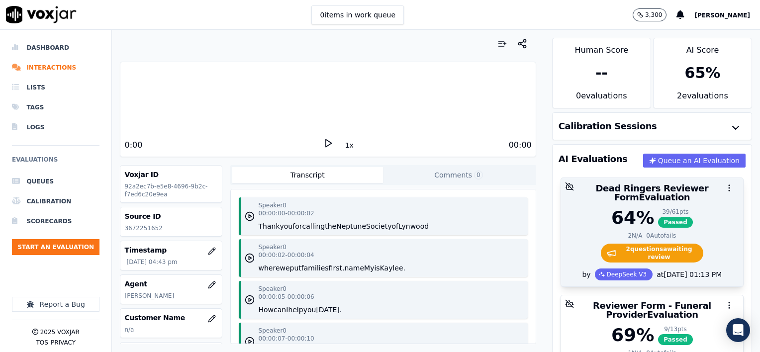
click at [690, 188] on div at bounding box center [652, 188] width 182 height 20
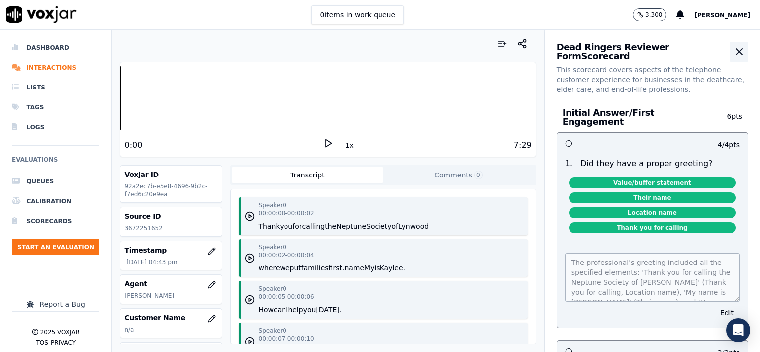
click at [733, 54] on icon "button" at bounding box center [739, 52] width 12 height 12
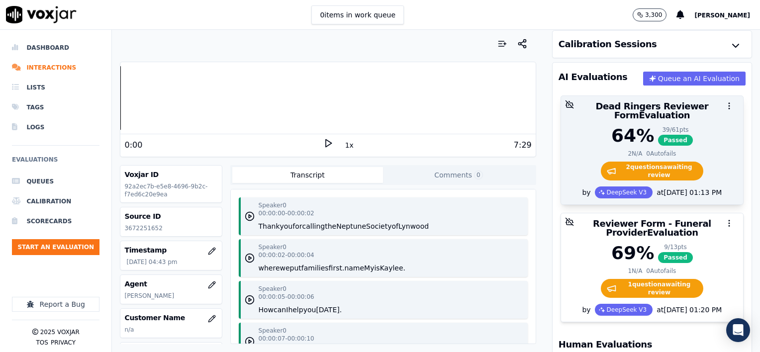
scroll to position [99, 0]
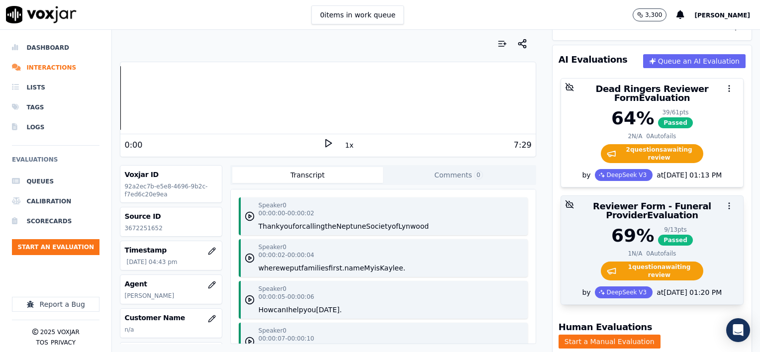
click at [729, 205] on circle "button" at bounding box center [729, 205] width 1 height 1
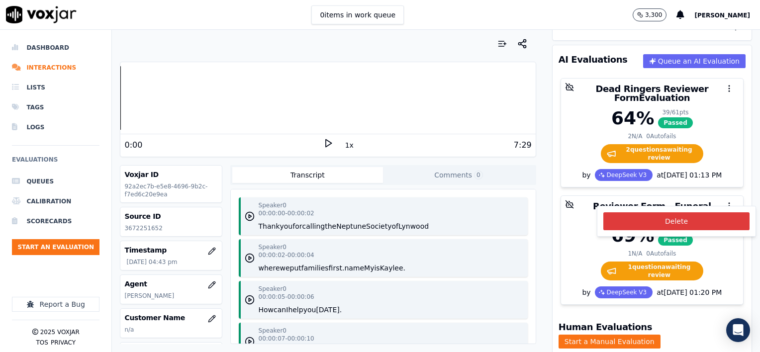
click at [673, 221] on button "Delete" at bounding box center [676, 221] width 146 height 18
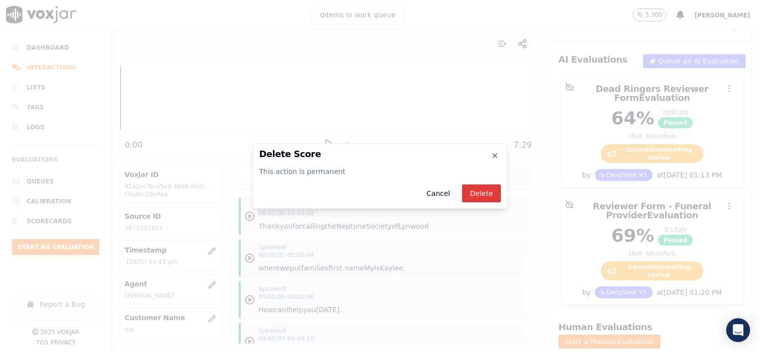
click at [484, 192] on button "Delete" at bounding box center [481, 194] width 39 height 18
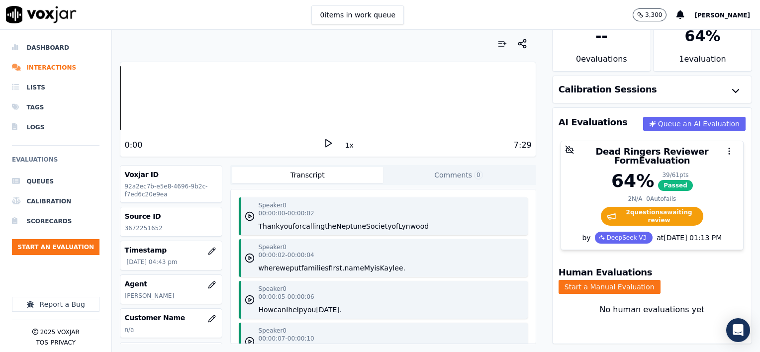
scroll to position [41, 0]
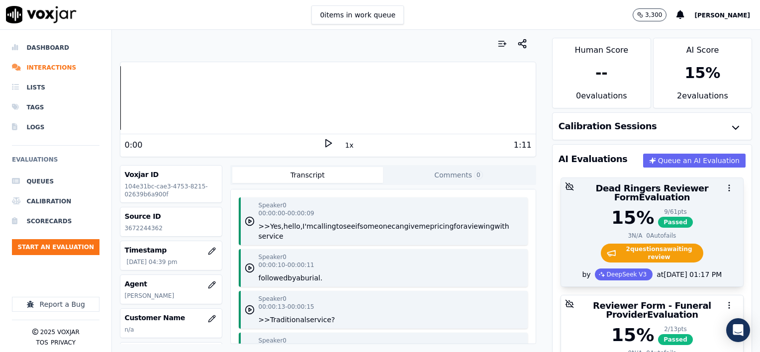
scroll to position [50, 0]
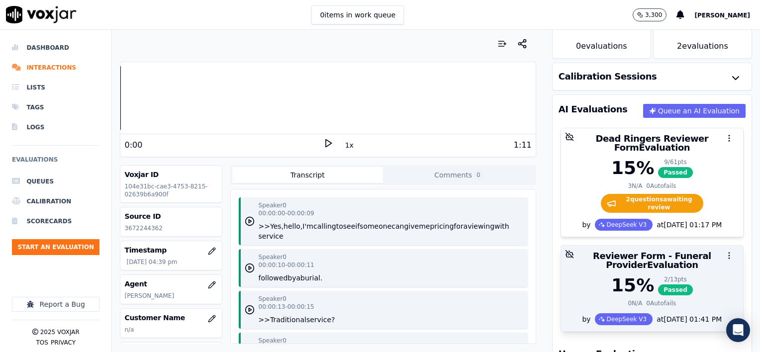
click at [725, 251] on icon "button" at bounding box center [729, 255] width 9 height 9
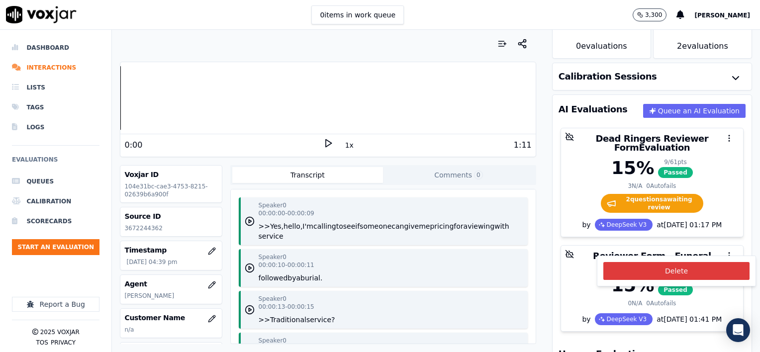
click at [661, 271] on button "Delete" at bounding box center [676, 271] width 146 height 18
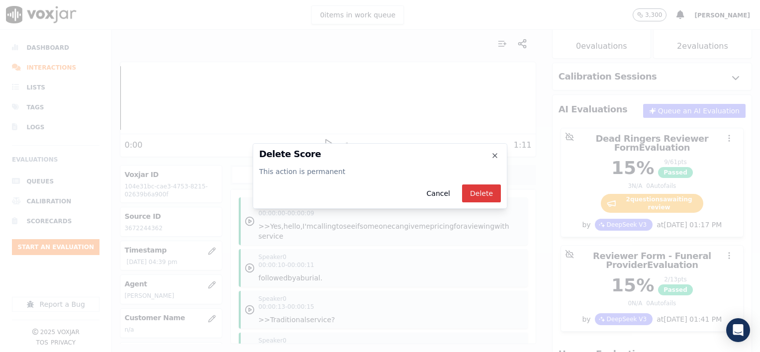
click at [486, 195] on button "Delete" at bounding box center [481, 194] width 39 height 18
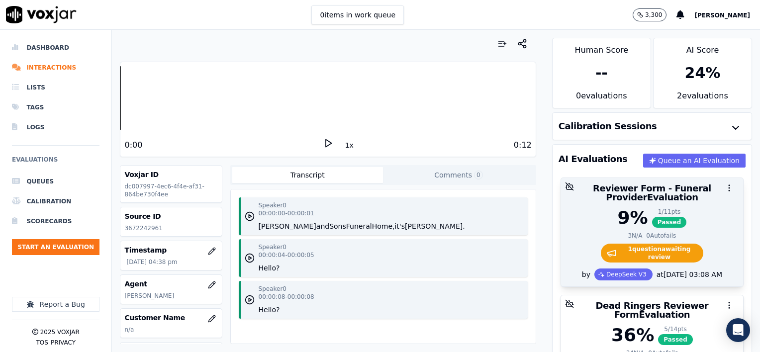
scroll to position [50, 0]
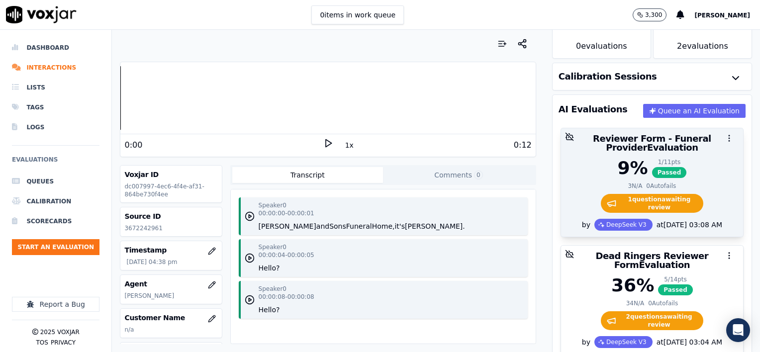
click at [725, 137] on icon "button" at bounding box center [729, 138] width 9 height 9
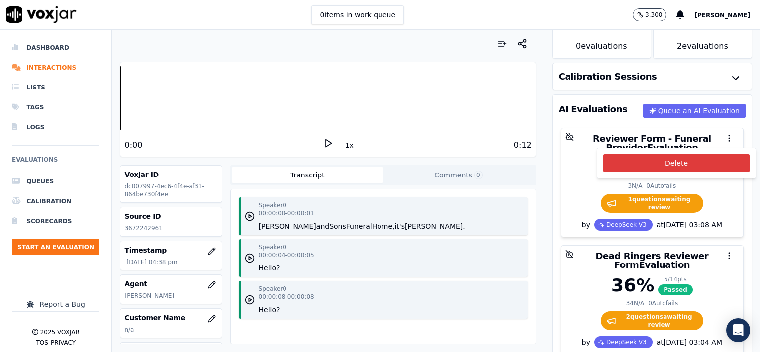
click at [681, 164] on button "Delete" at bounding box center [676, 163] width 146 height 18
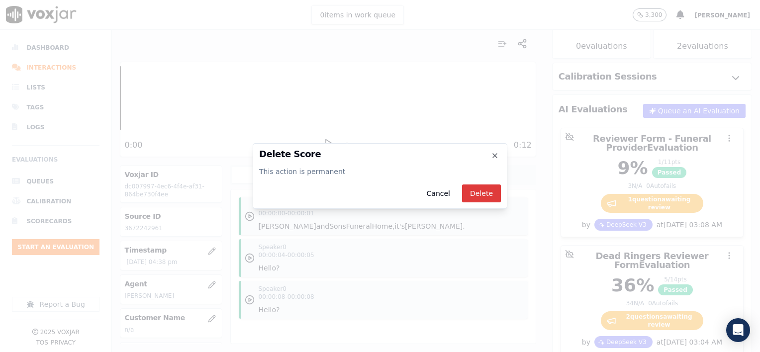
click at [482, 193] on button "Delete" at bounding box center [481, 194] width 39 height 18
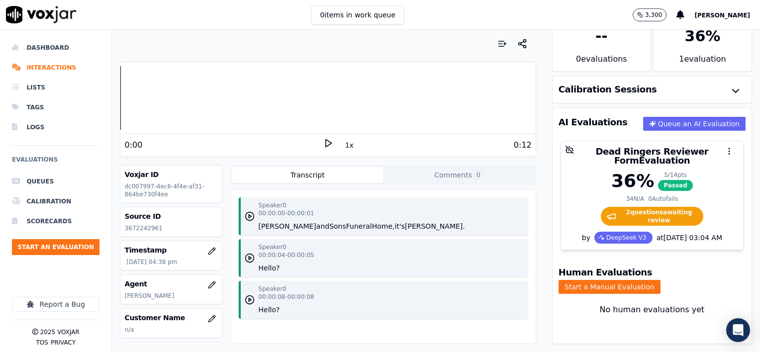
scroll to position [41, 0]
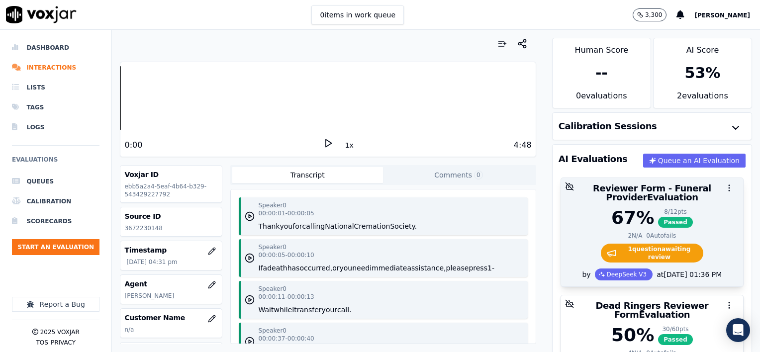
click at [725, 187] on icon "button" at bounding box center [729, 188] width 9 height 9
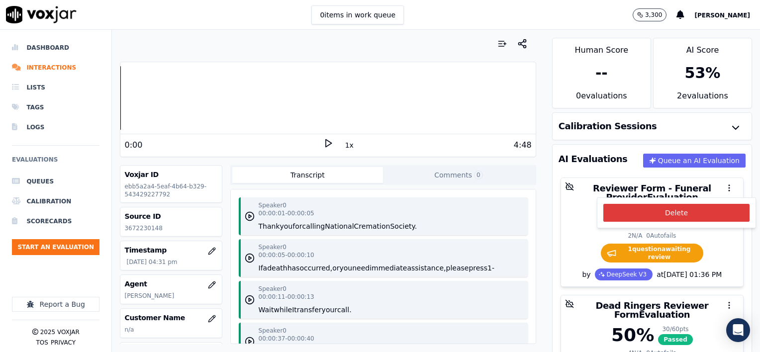
click at [692, 208] on button "Delete" at bounding box center [676, 213] width 146 height 18
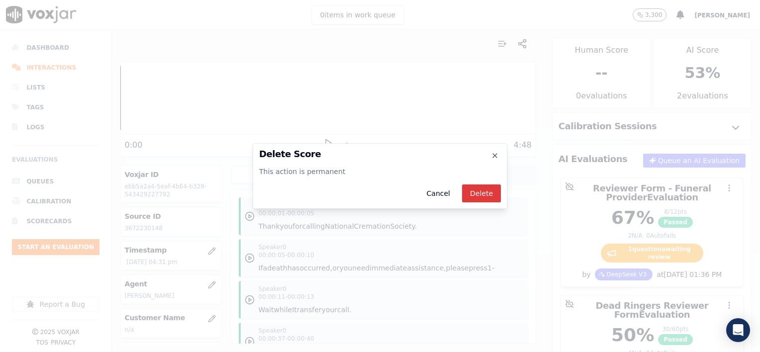
click at [473, 189] on button "Delete" at bounding box center [481, 194] width 39 height 18
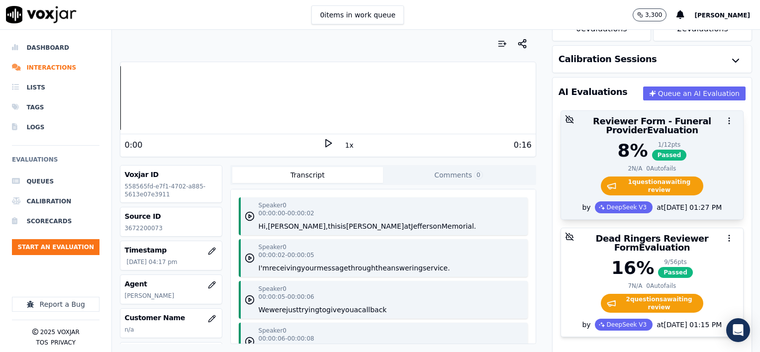
scroll to position [50, 0]
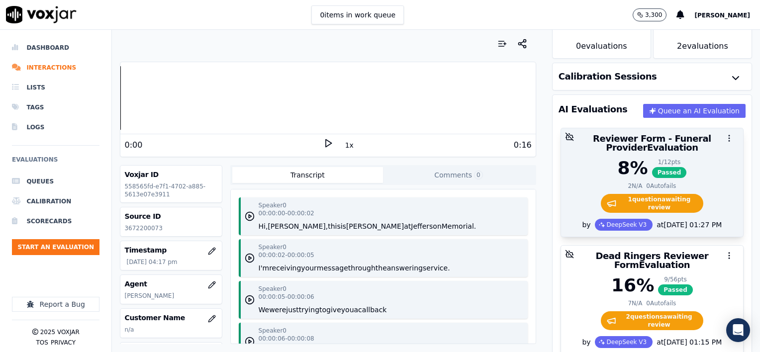
click at [725, 135] on icon "button" at bounding box center [729, 138] width 9 height 9
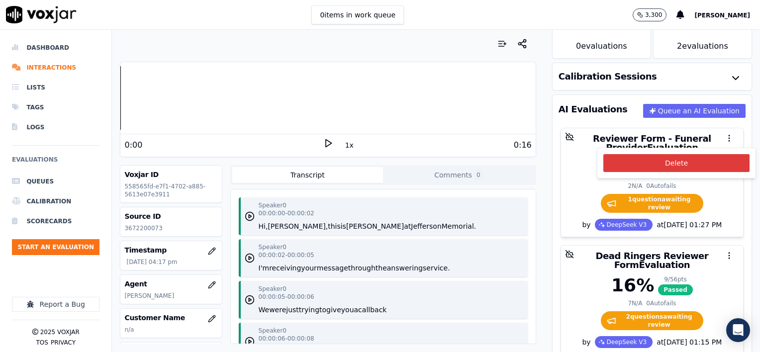
click at [690, 164] on button "Delete" at bounding box center [676, 163] width 146 height 18
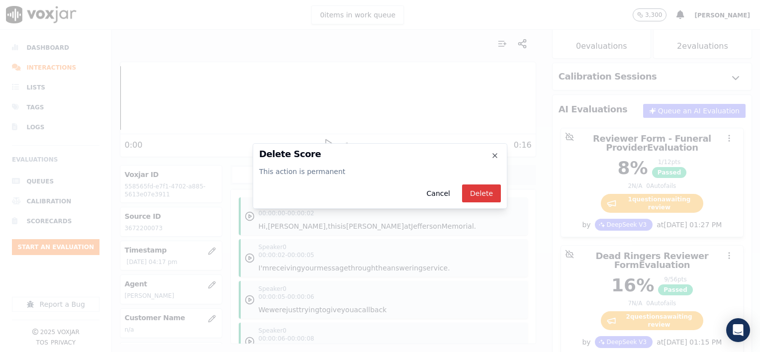
click at [485, 192] on button "Delete" at bounding box center [481, 194] width 39 height 18
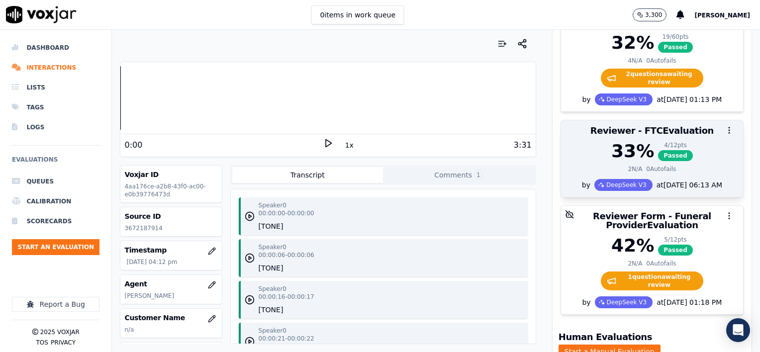
scroll to position [199, 0]
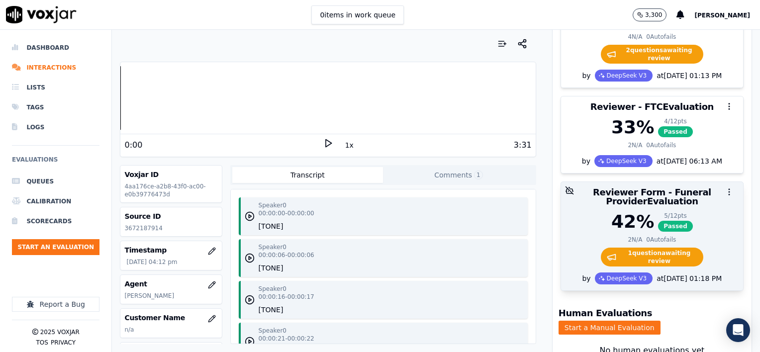
click at [729, 192] on circle "button" at bounding box center [729, 192] width 1 height 1
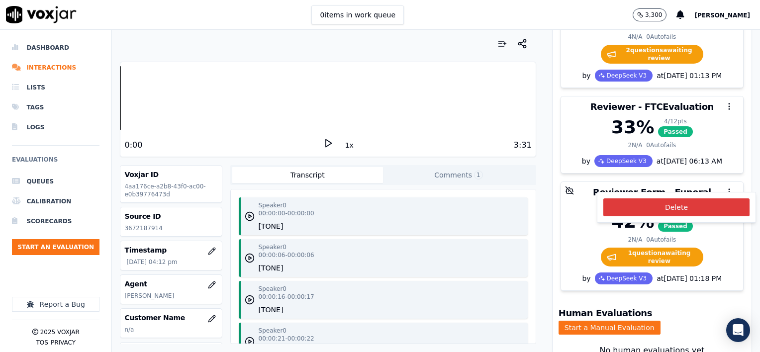
click at [665, 203] on button "Delete" at bounding box center [676, 207] width 146 height 18
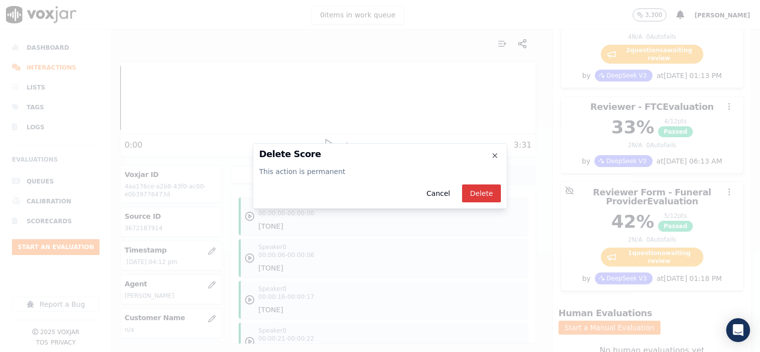
click at [474, 195] on button "Delete" at bounding box center [481, 194] width 39 height 18
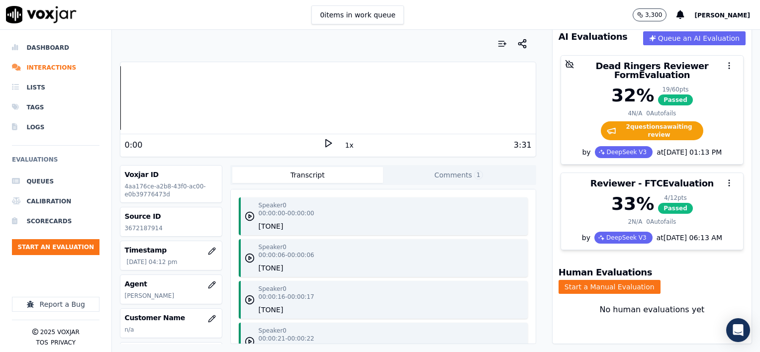
scroll to position [126, 0]
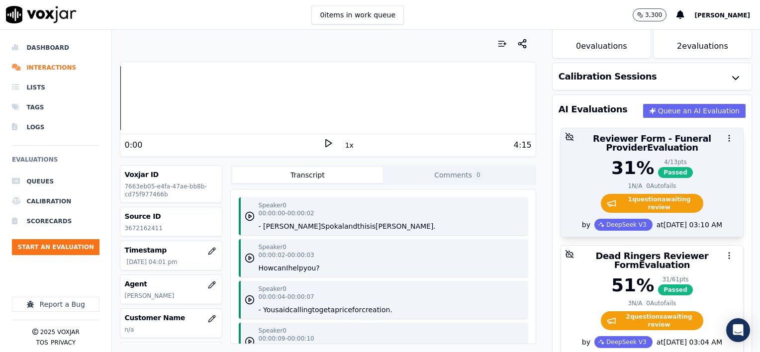
scroll to position [99, 0]
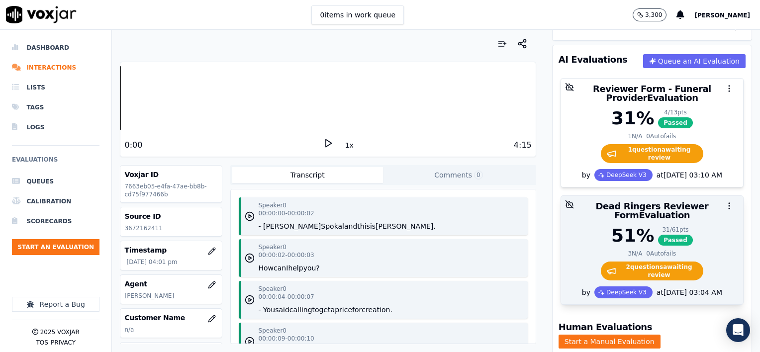
click at [655, 206] on div at bounding box center [652, 206] width 182 height 20
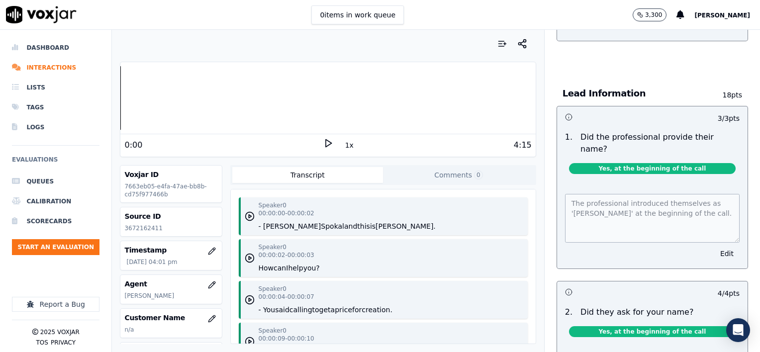
scroll to position [0, 0]
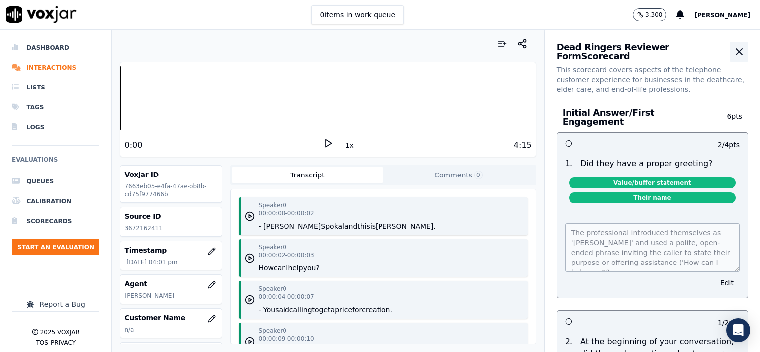
click at [733, 53] on icon "button" at bounding box center [739, 52] width 12 height 12
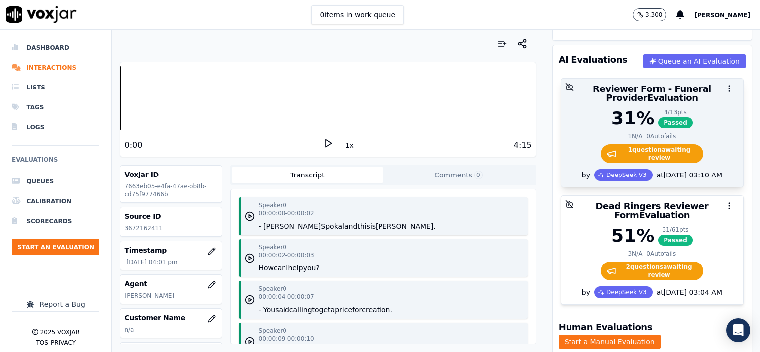
click at [725, 87] on icon "button" at bounding box center [729, 88] width 9 height 9
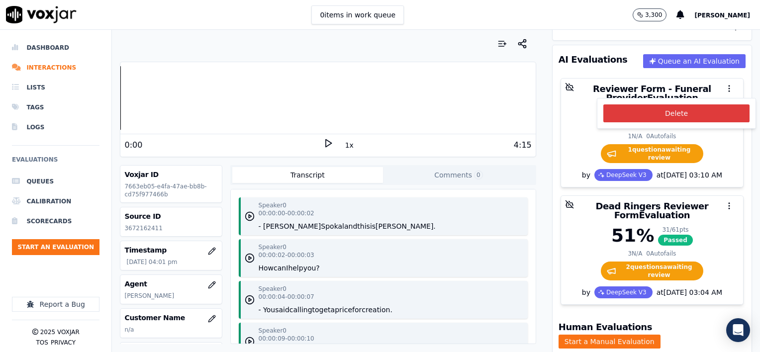
click at [685, 111] on button "Delete" at bounding box center [676, 113] width 146 height 18
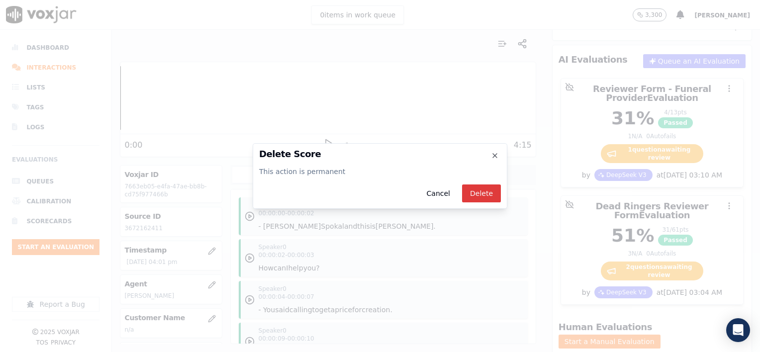
click at [493, 192] on button "Delete" at bounding box center [481, 194] width 39 height 18
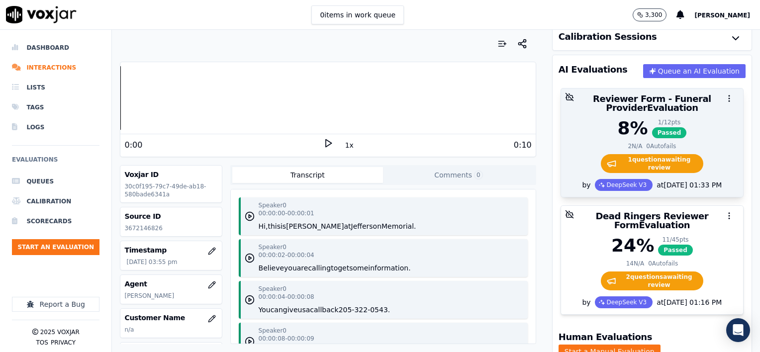
scroll to position [99, 0]
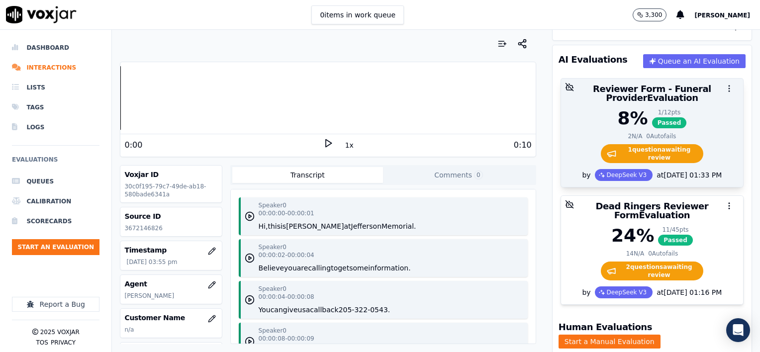
click at [725, 86] on icon "button" at bounding box center [729, 88] width 9 height 9
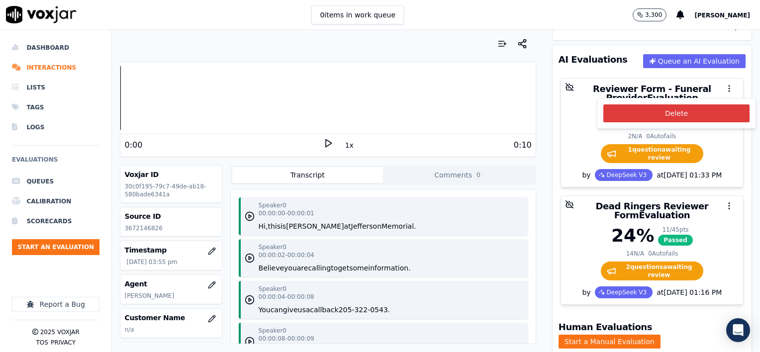
click at [683, 109] on button "Delete" at bounding box center [676, 113] width 146 height 18
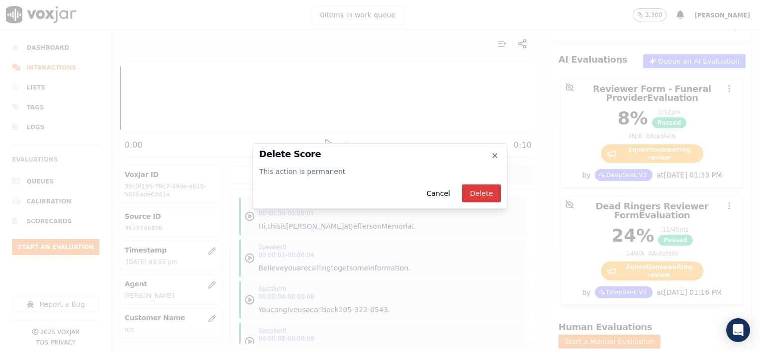
click at [480, 196] on button "Delete" at bounding box center [481, 194] width 39 height 18
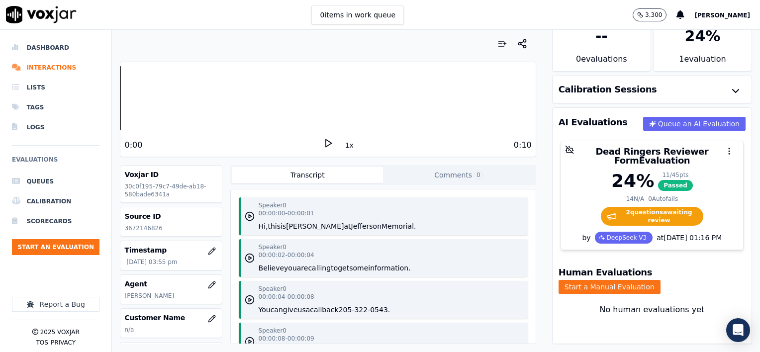
scroll to position [41, 0]
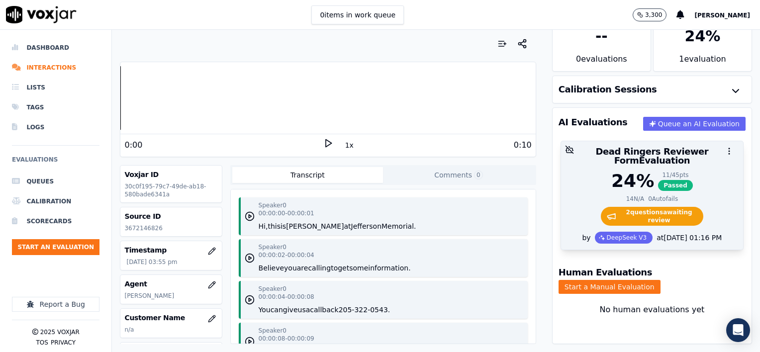
click at [680, 148] on div at bounding box center [652, 151] width 182 height 20
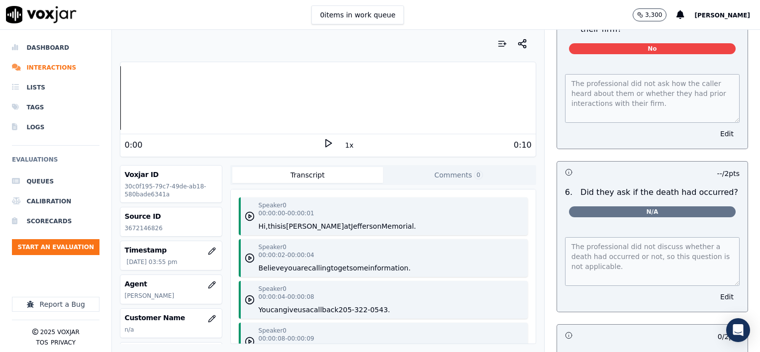
scroll to position [1641, 0]
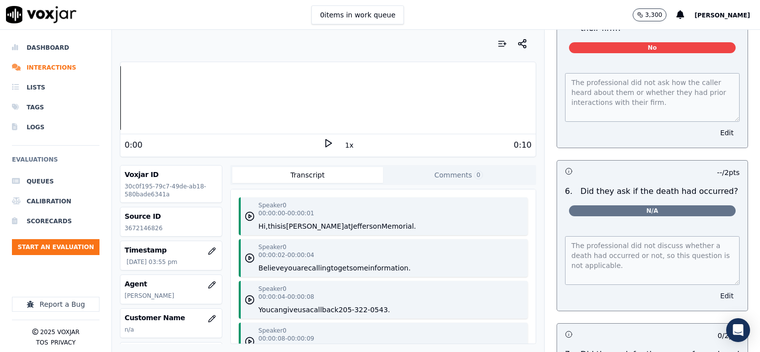
click at [714, 289] on button "Edit" at bounding box center [726, 296] width 25 height 14
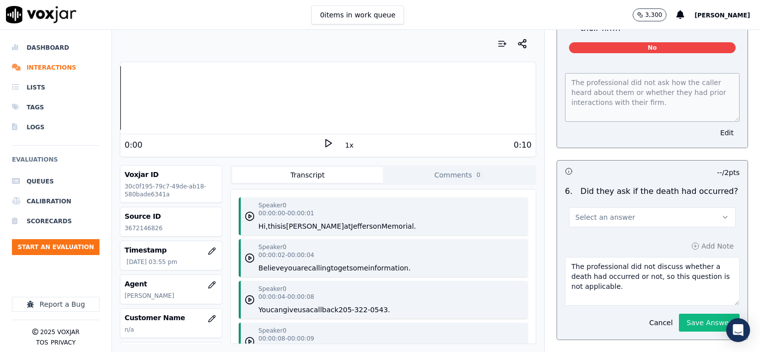
click at [665, 207] on button "Select an answer" at bounding box center [652, 217] width 167 height 20
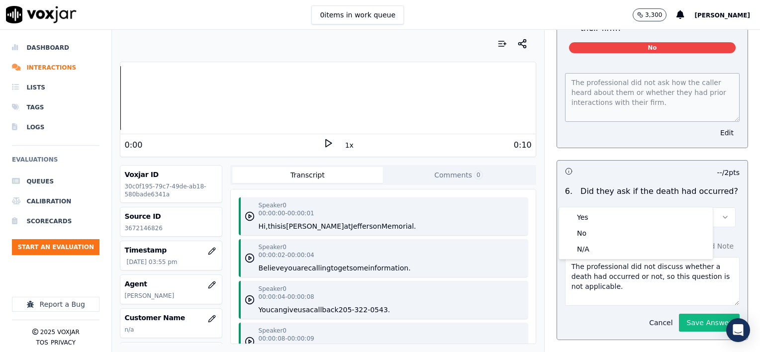
click at [648, 316] on button "Cancel" at bounding box center [660, 323] width 35 height 14
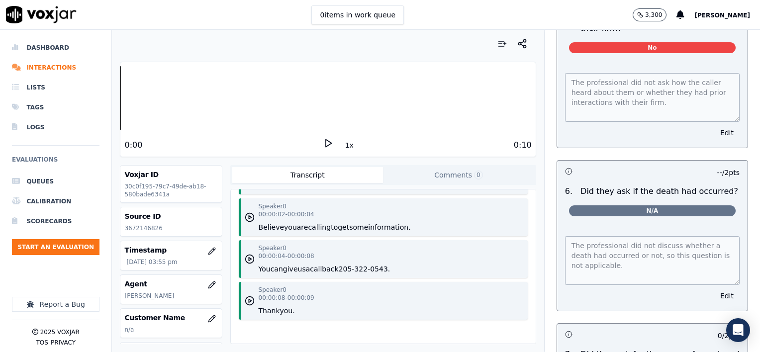
scroll to position [0, 0]
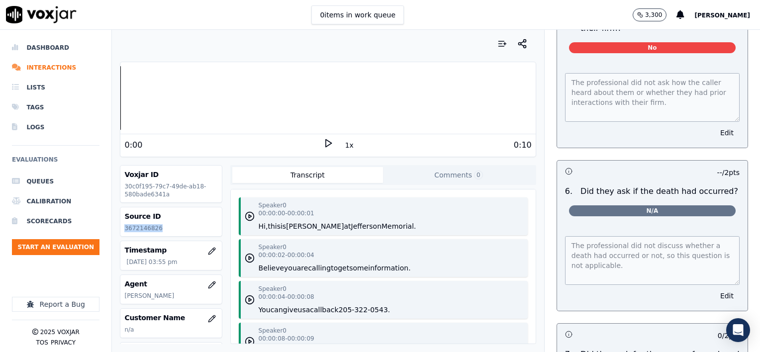
drag, startPoint x: 158, startPoint y: 228, endPoint x: 117, endPoint y: 228, distance: 40.3
click at [117, 228] on div "0:00 1x 0:10 Voxjar ID 30c0f195-79c7-49de-ab18-580bade6341a Source ID 367214682…" at bounding box center [328, 191] width 432 height 322
copy p "3672146826"
